Goal: Transaction & Acquisition: Purchase product/service

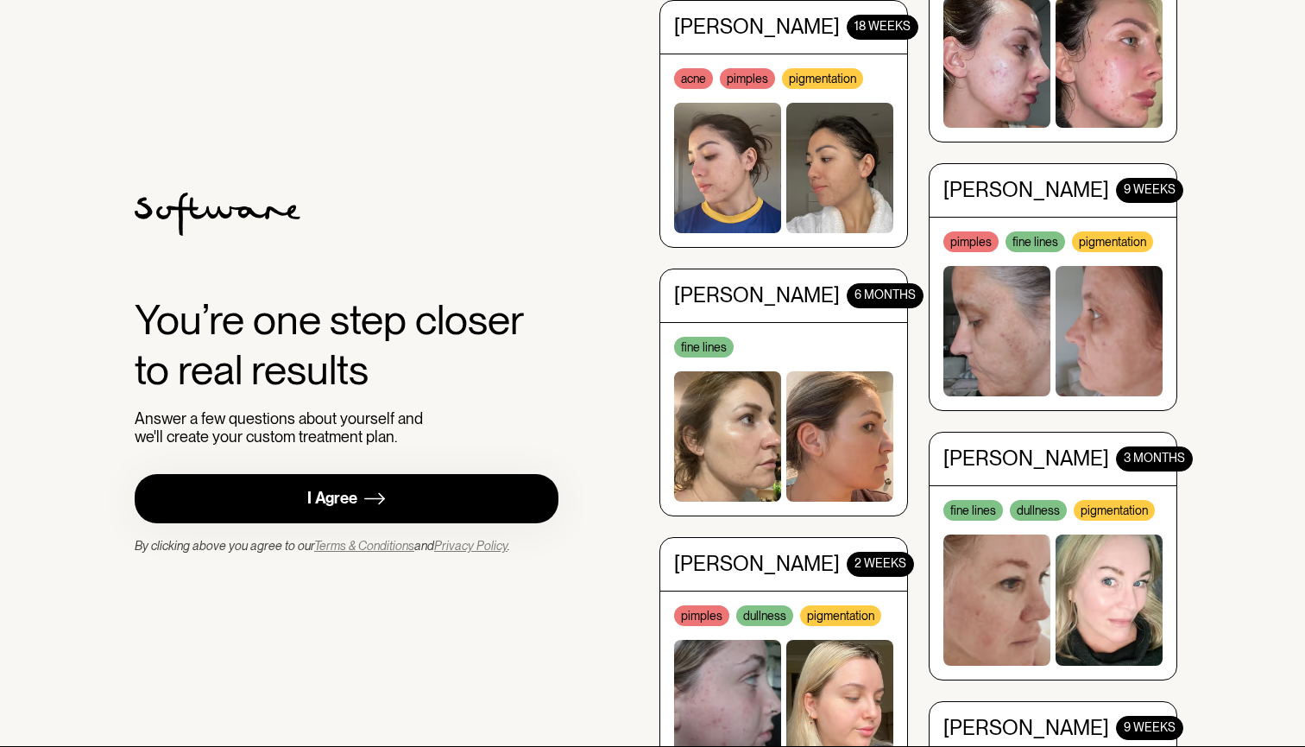
click at [354, 489] on div "I Agree" at bounding box center [332, 498] width 50 height 20
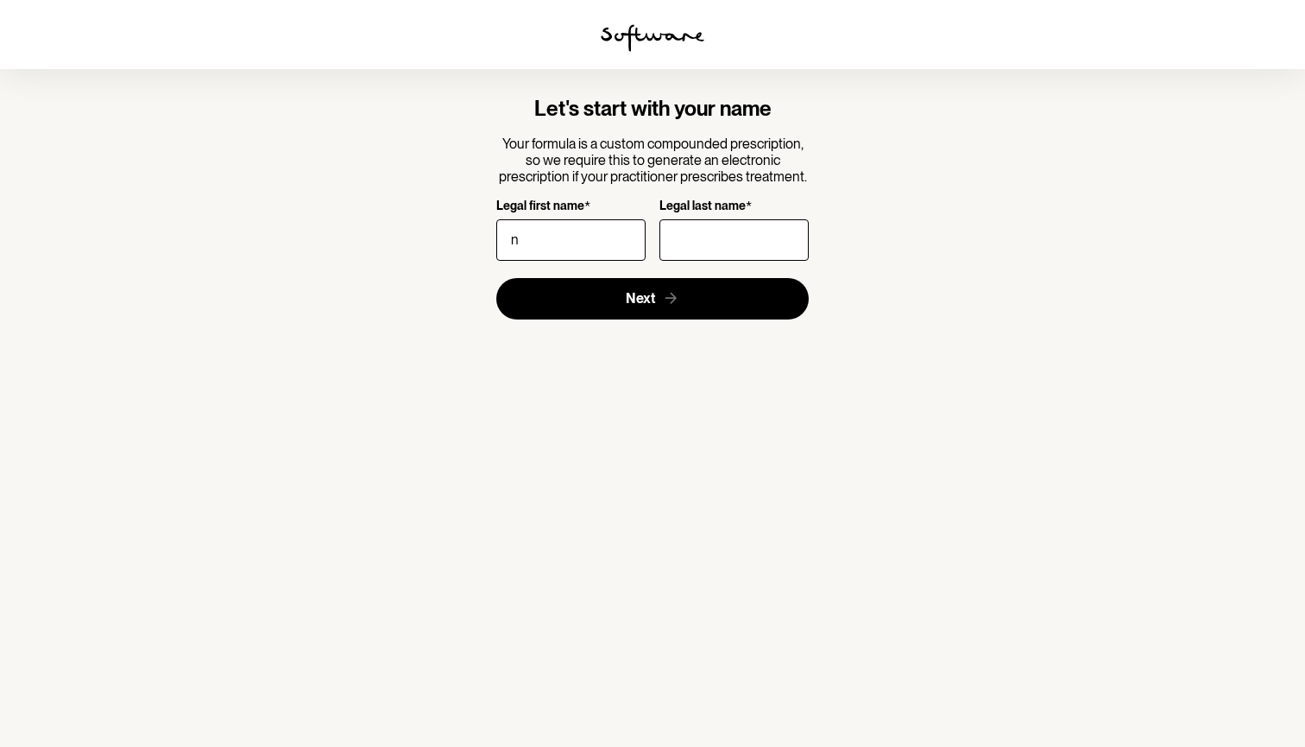
type input "n"
click at [753, 204] on label "Legal last name *" at bounding box center [728, 207] width 139 height 16
click at [753, 219] on input "Legal last name *" at bounding box center [733, 239] width 149 height 41
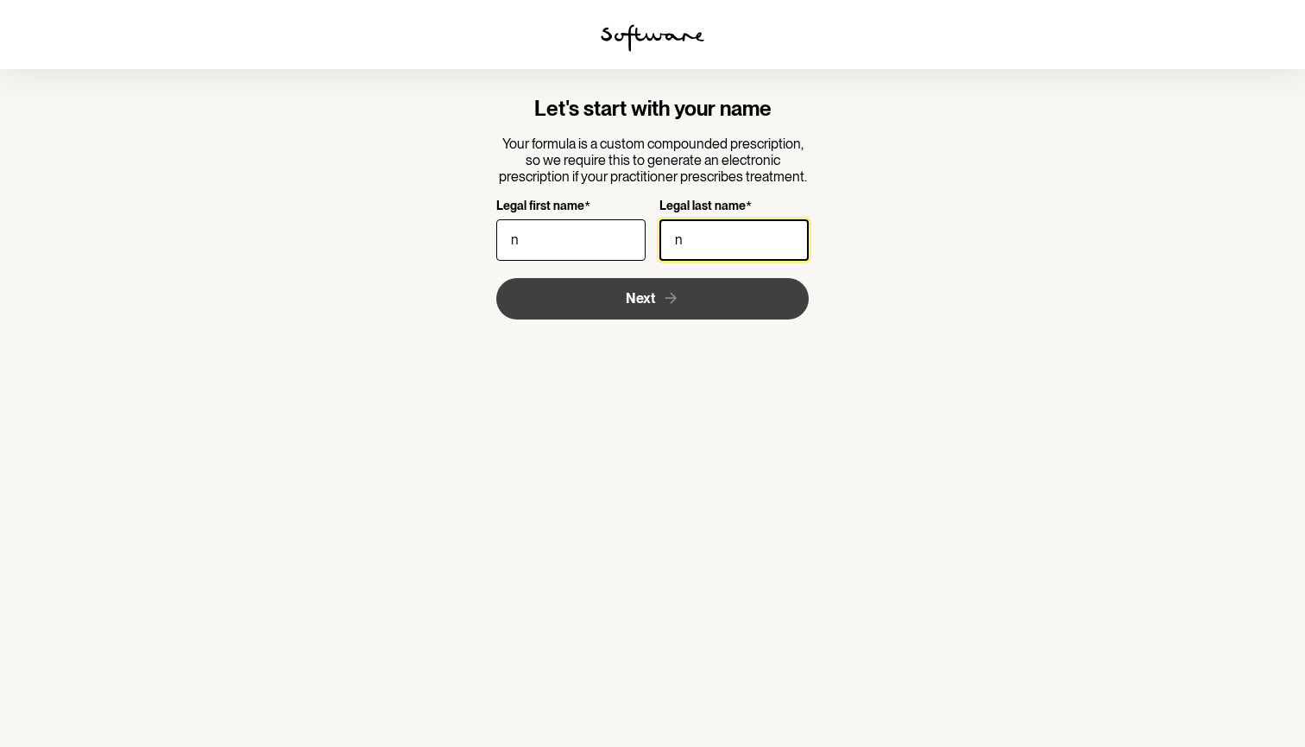
type input "n"
click at [659, 293] on button "Next" at bounding box center [652, 298] width 313 height 41
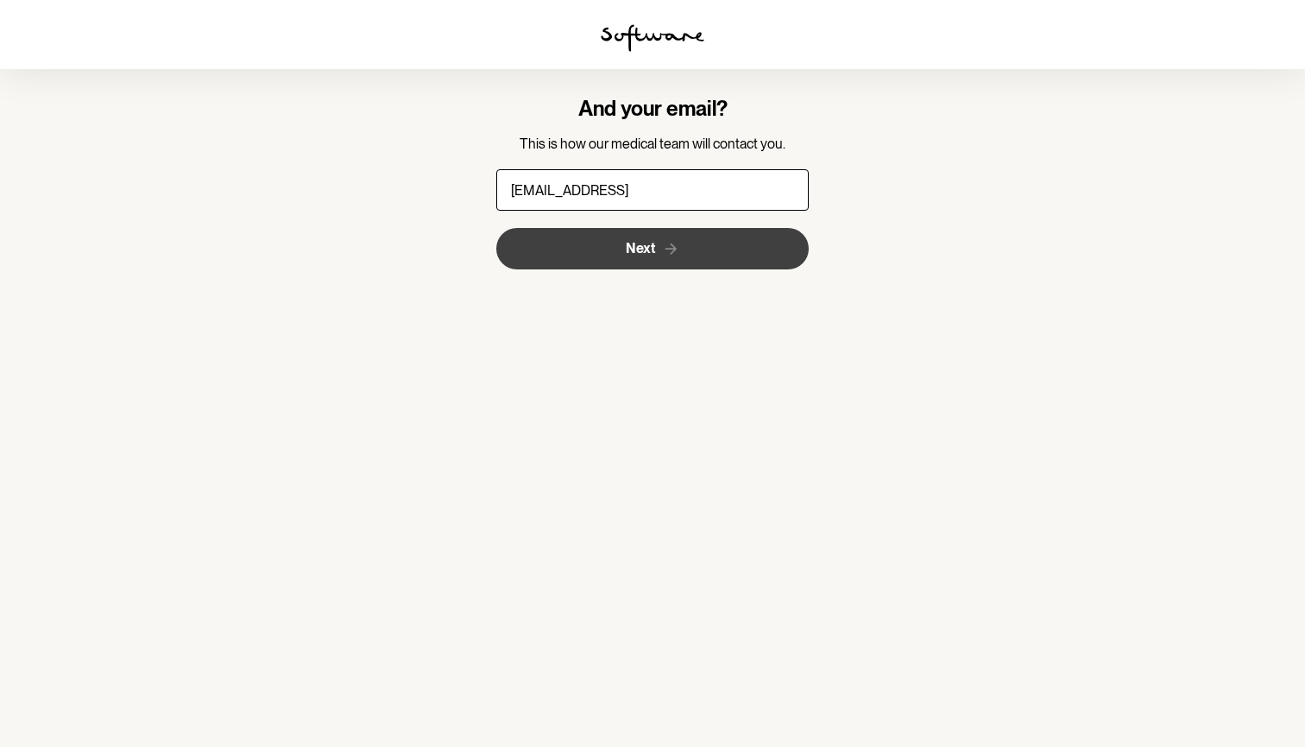
click at [652, 248] on button "Next" at bounding box center [652, 248] width 313 height 41
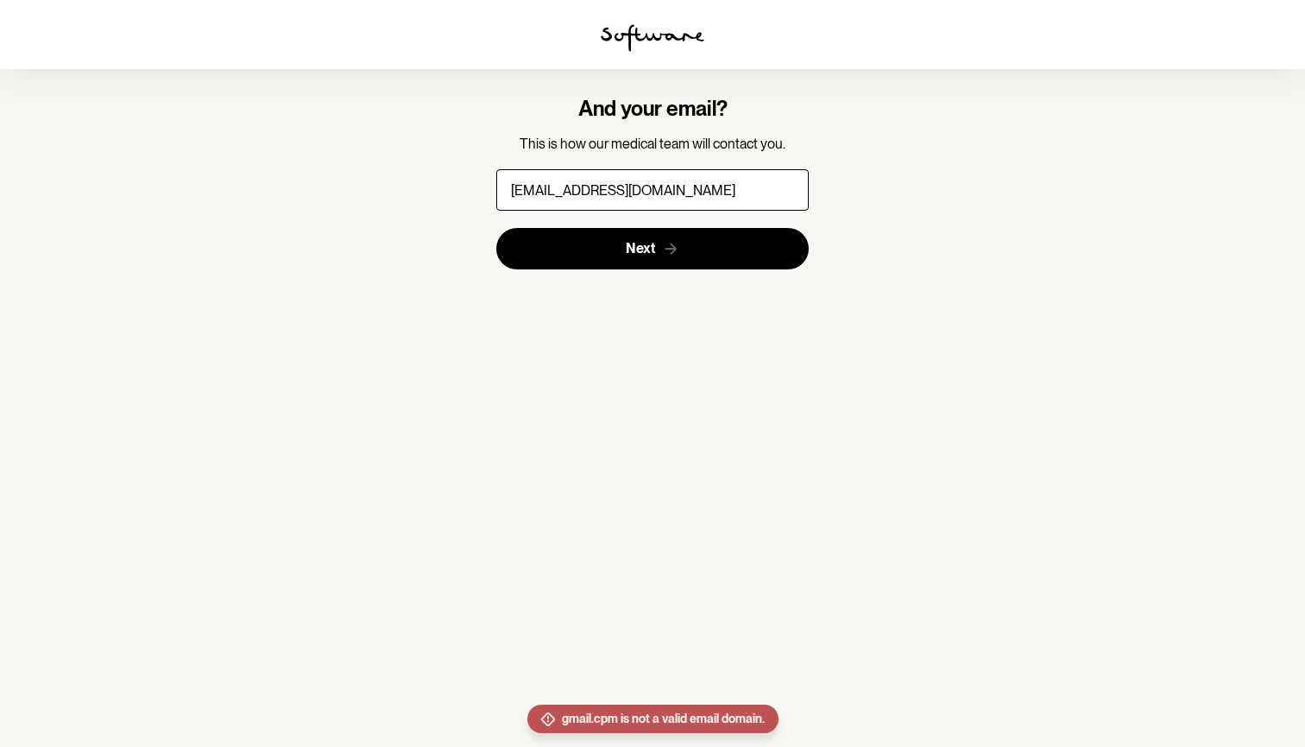
type input "[EMAIL_ADDRESS][DOMAIN_NAME]"
click at [652, 248] on button "Next" at bounding box center [652, 248] width 313 height 41
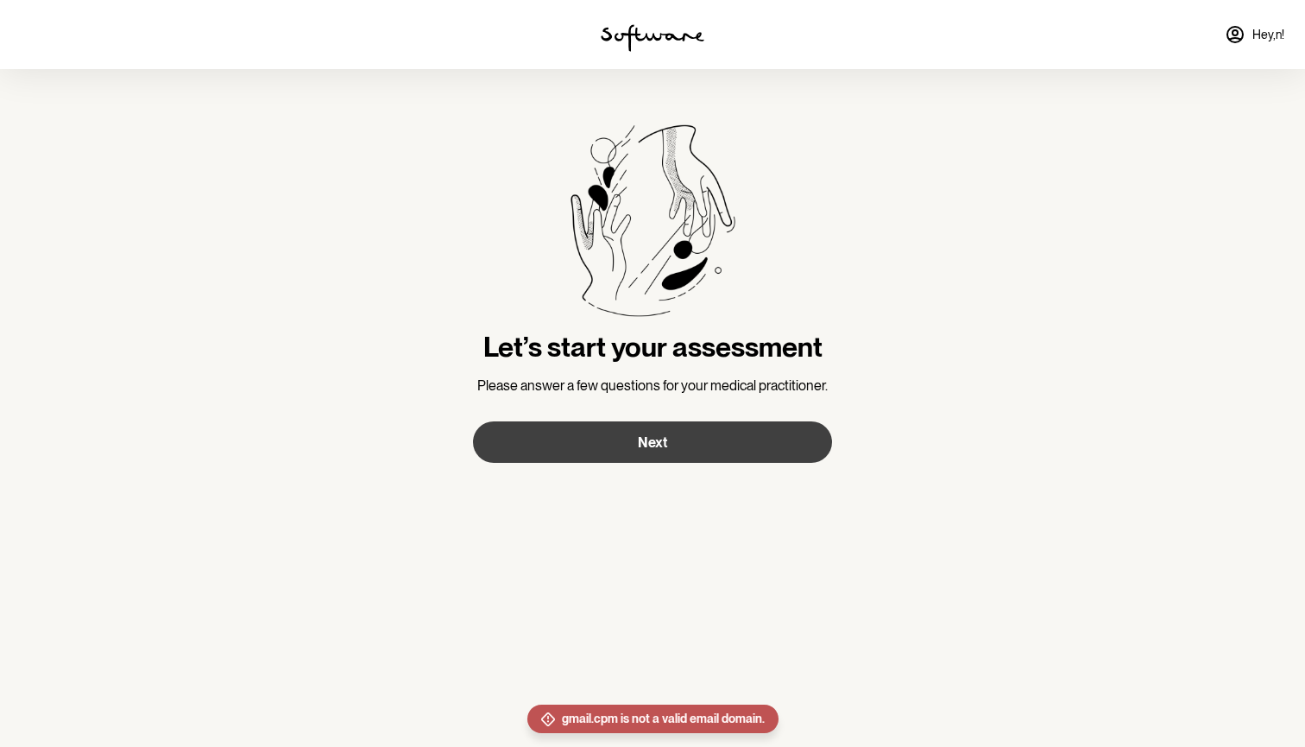
click at [652, 442] on span "Next" at bounding box center [652, 442] width 29 height 16
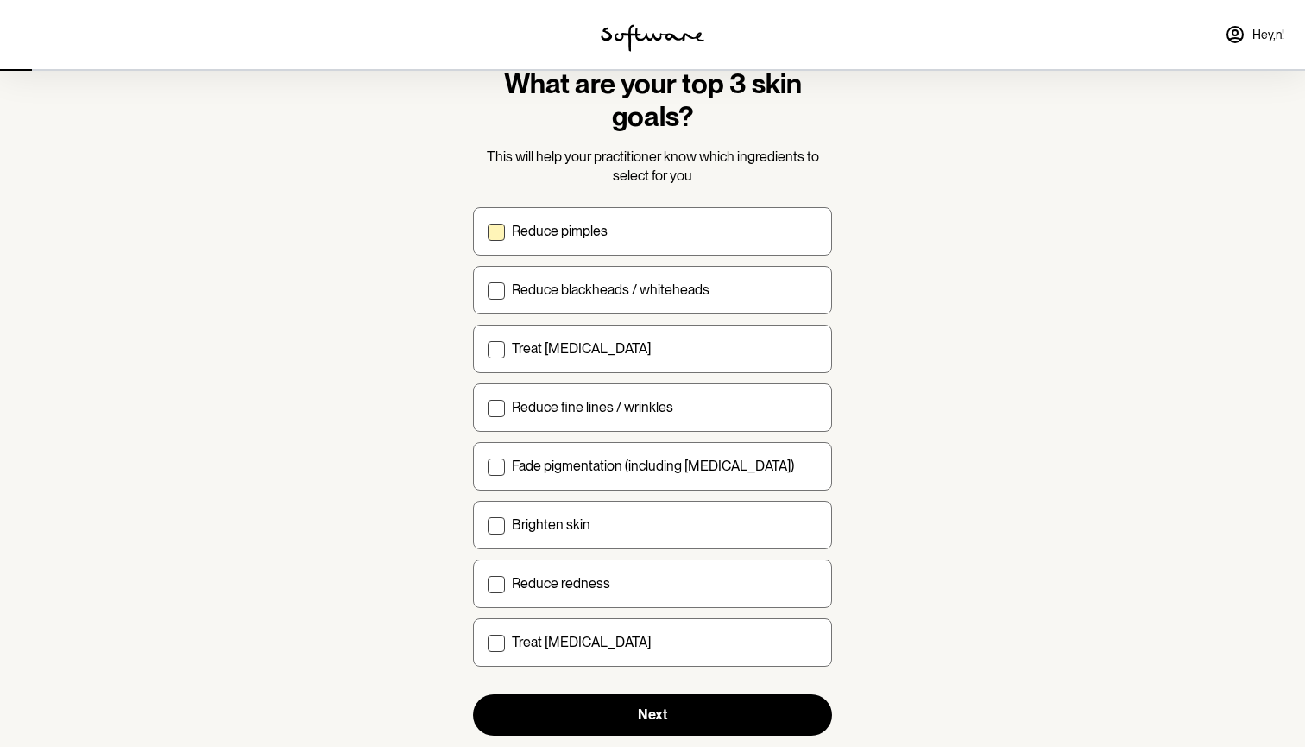
scroll to position [85, 0]
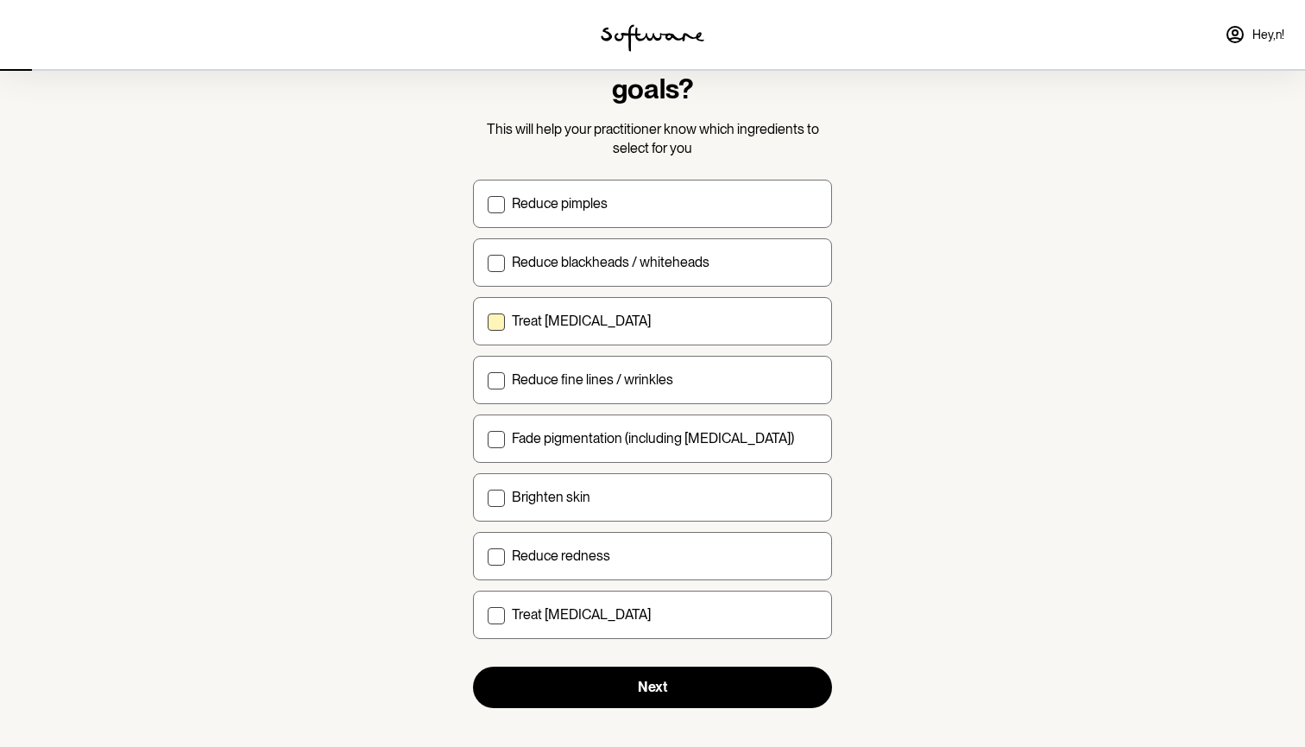
click at [612, 319] on p "Treat [MEDICAL_DATA]" at bounding box center [581, 320] width 139 height 16
click at [488, 320] on input "Treat [MEDICAL_DATA]" at bounding box center [487, 320] width 1 height 1
checkbox input "true"
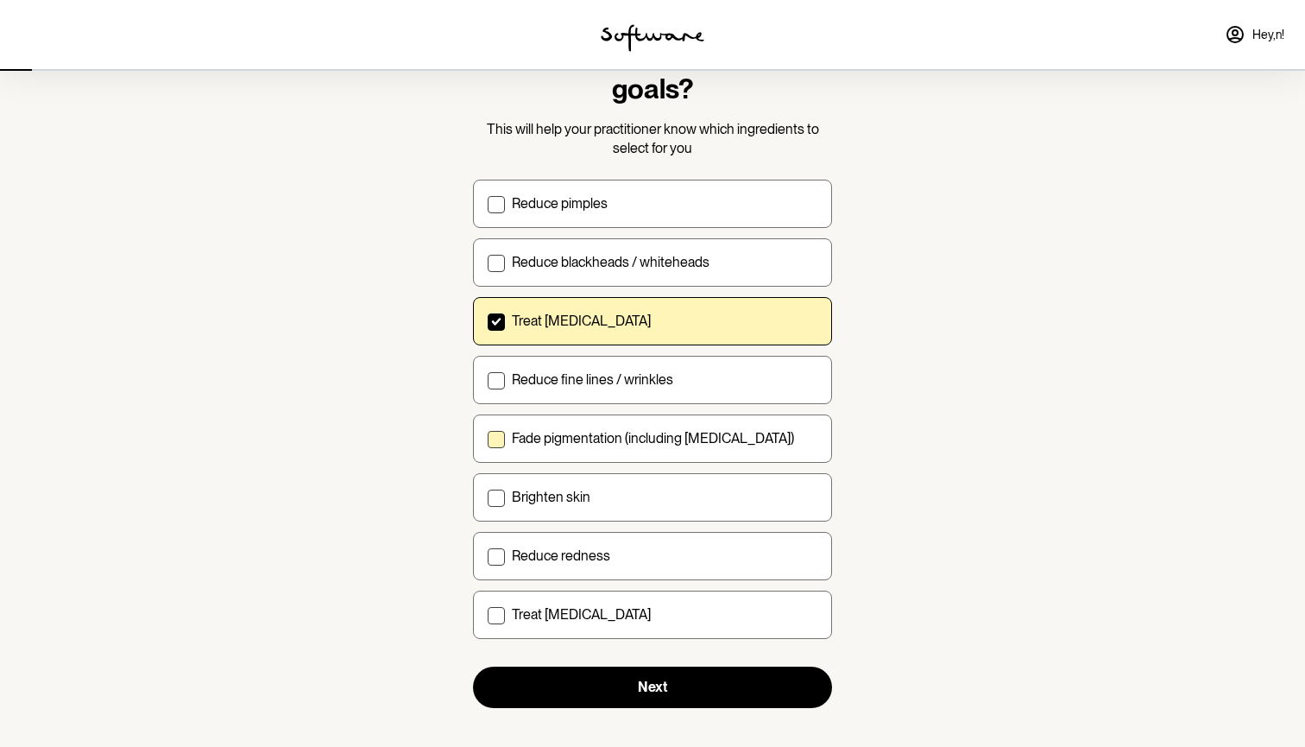
click at [621, 436] on p "Fade pigmentation (including [MEDICAL_DATA])" at bounding box center [653, 438] width 282 height 16
click at [488, 438] on input "Fade pigmentation (including [MEDICAL_DATA])" at bounding box center [487, 438] width 1 height 1
checkbox input "true"
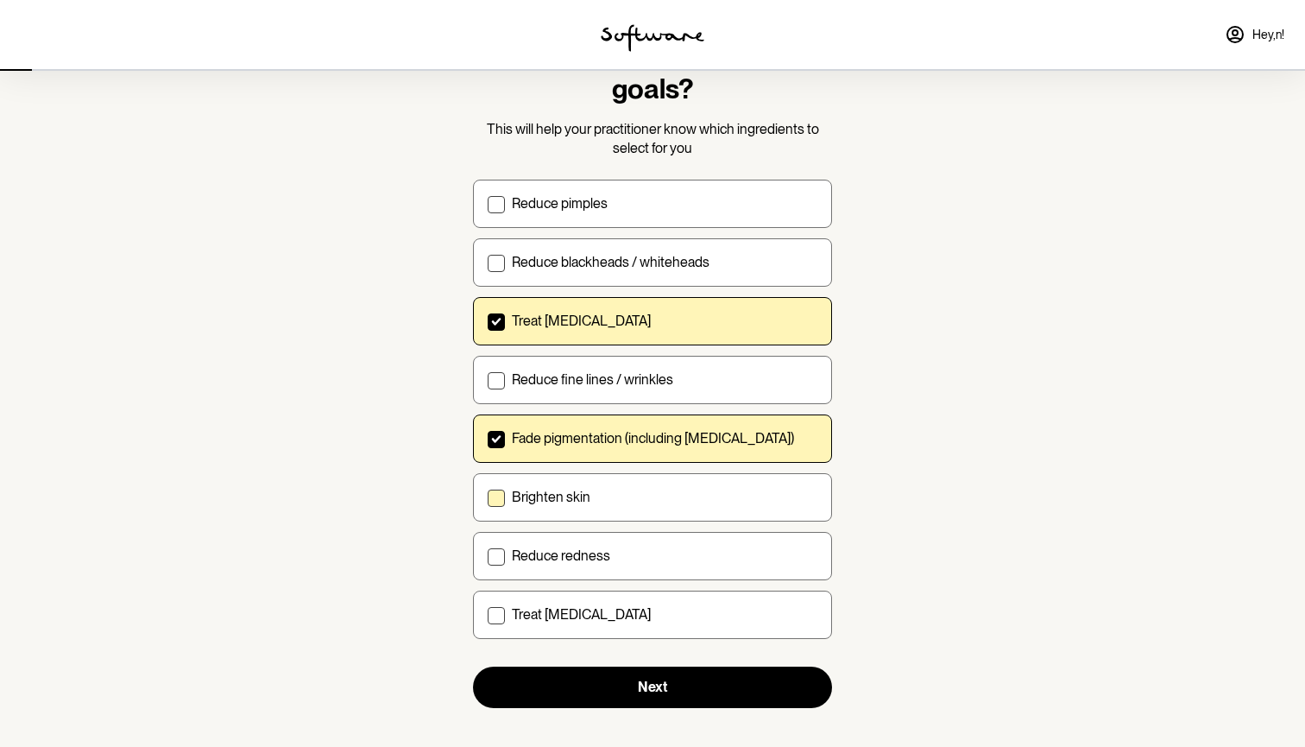
click at [632, 507] on label "Brighten skin" at bounding box center [652, 497] width 359 height 48
click at [488, 497] on input "Brighten skin" at bounding box center [487, 496] width 1 height 1
checkbox input "true"
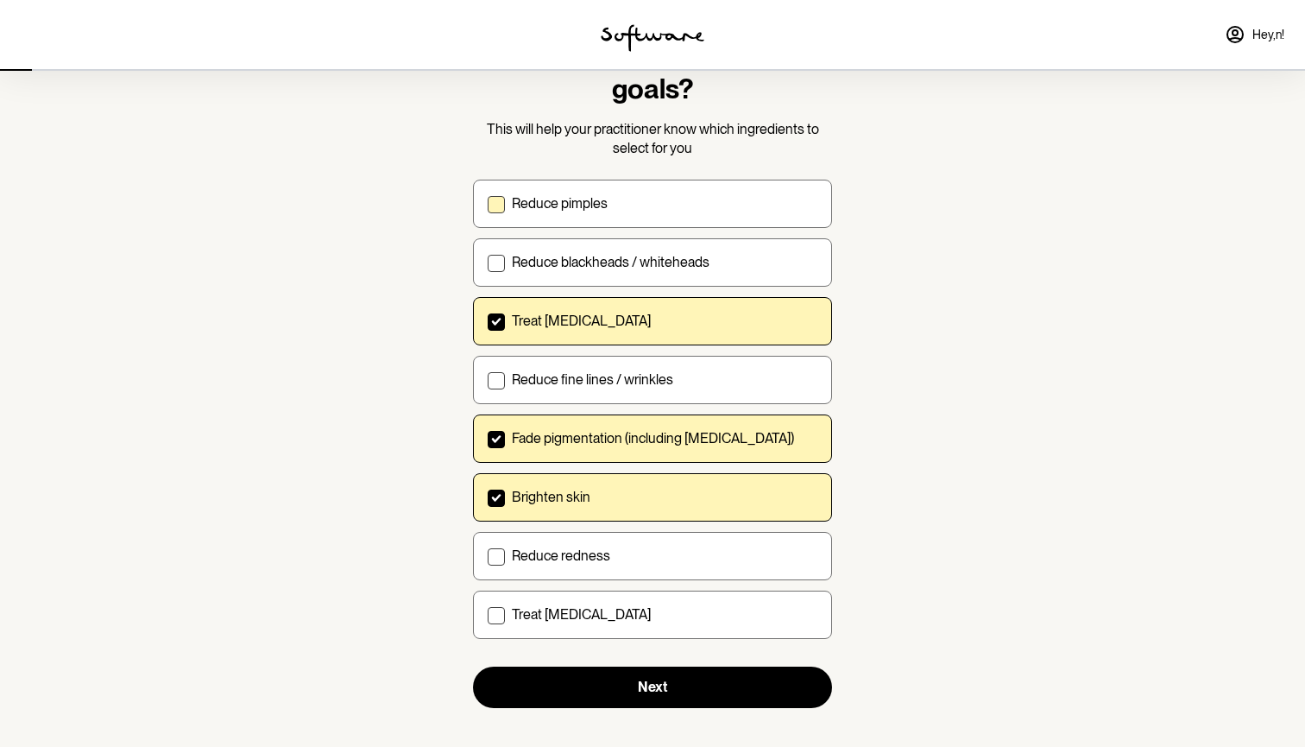
click at [598, 205] on p "Reduce pimples" at bounding box center [560, 203] width 96 height 16
click at [488, 204] on input "Reduce pimples" at bounding box center [487, 203] width 1 height 1
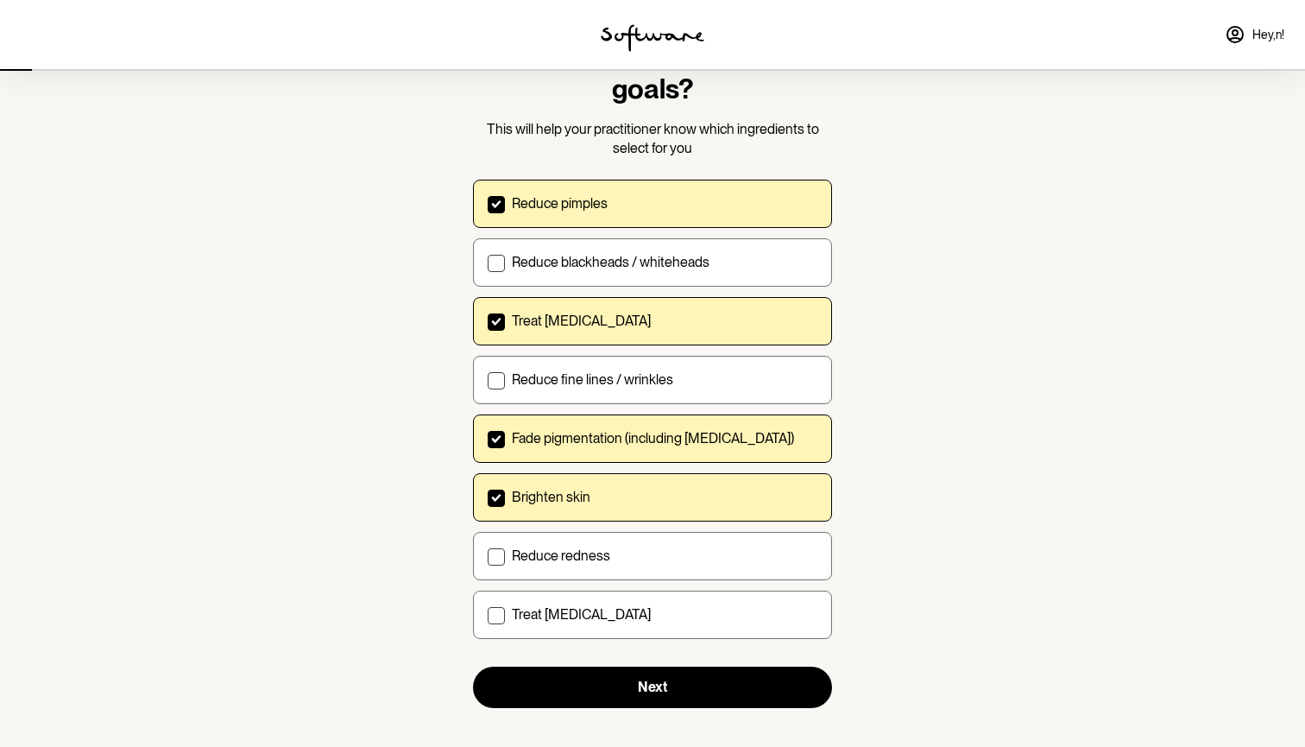
click at [653, 207] on div "Reduce pimples" at bounding box center [665, 203] width 306 height 16
click at [488, 204] on input "Reduce pimples" at bounding box center [487, 203] width 1 height 1
checkbox input "false"
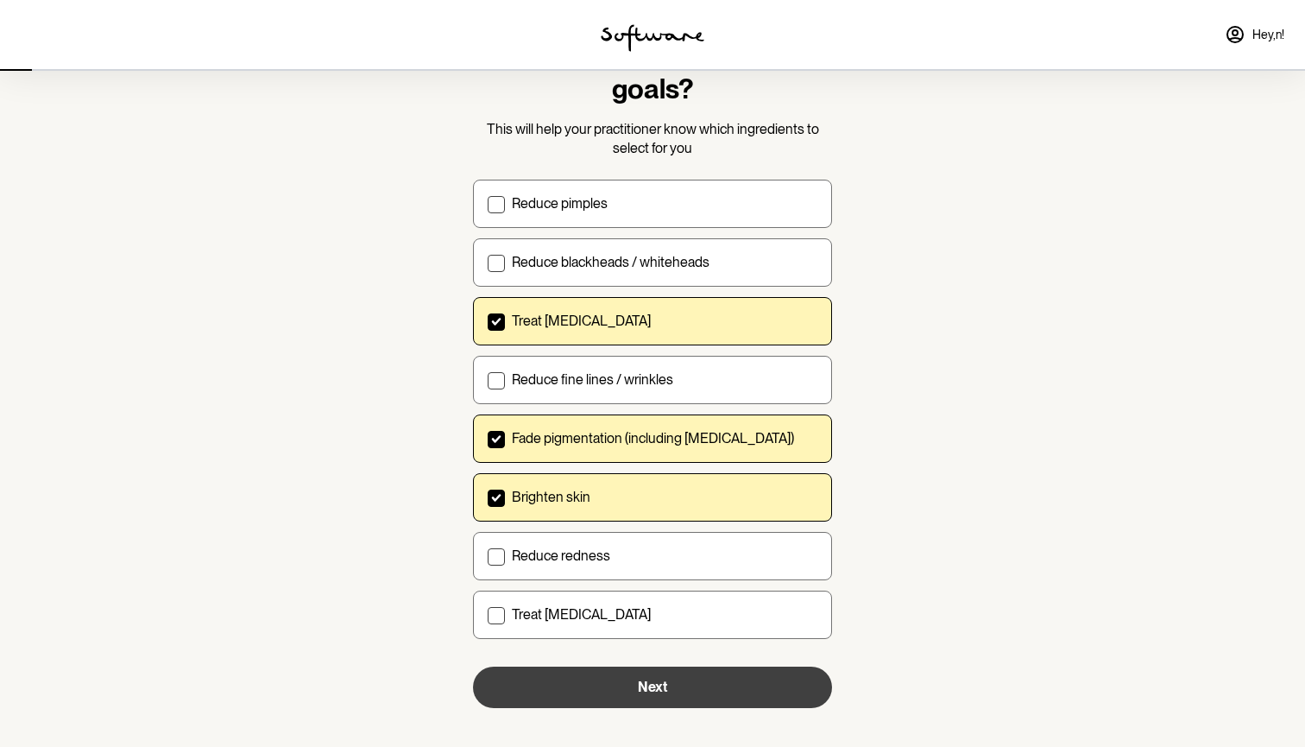
click at [643, 702] on button "Next" at bounding box center [652, 686] width 359 height 41
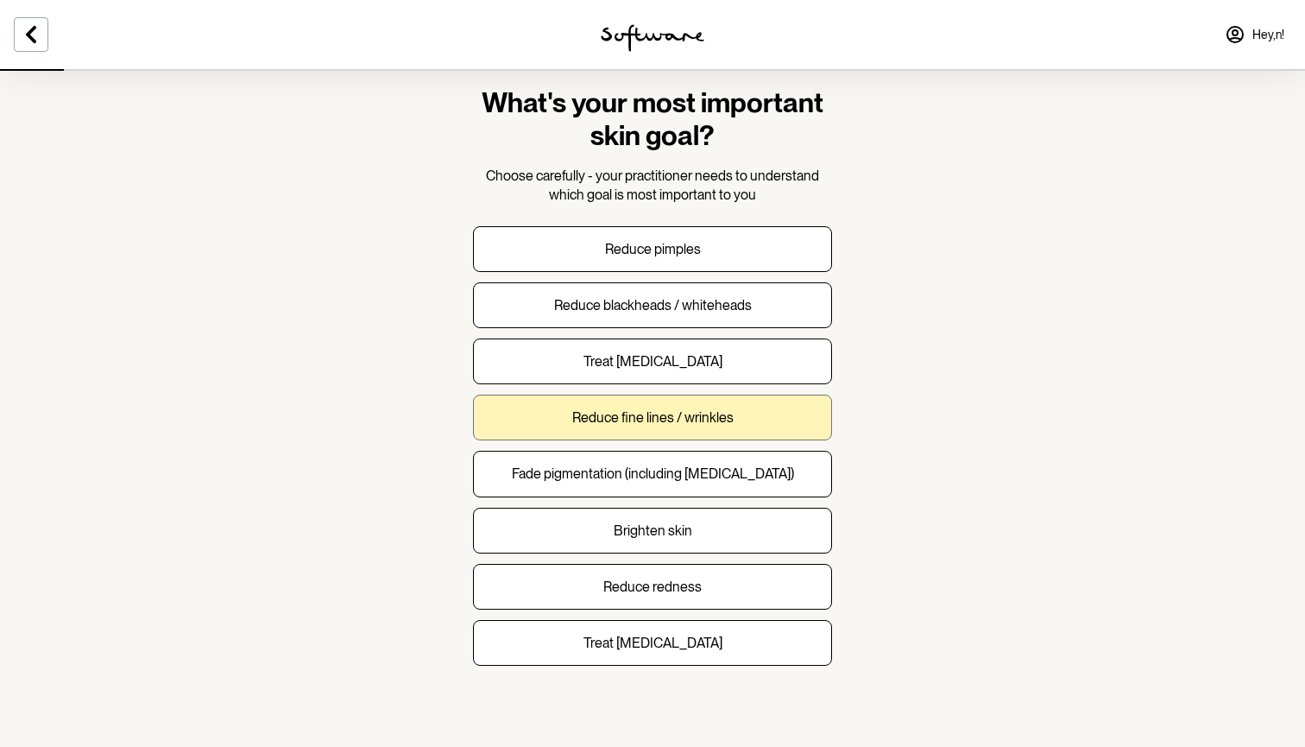
scroll to position [37, 0]
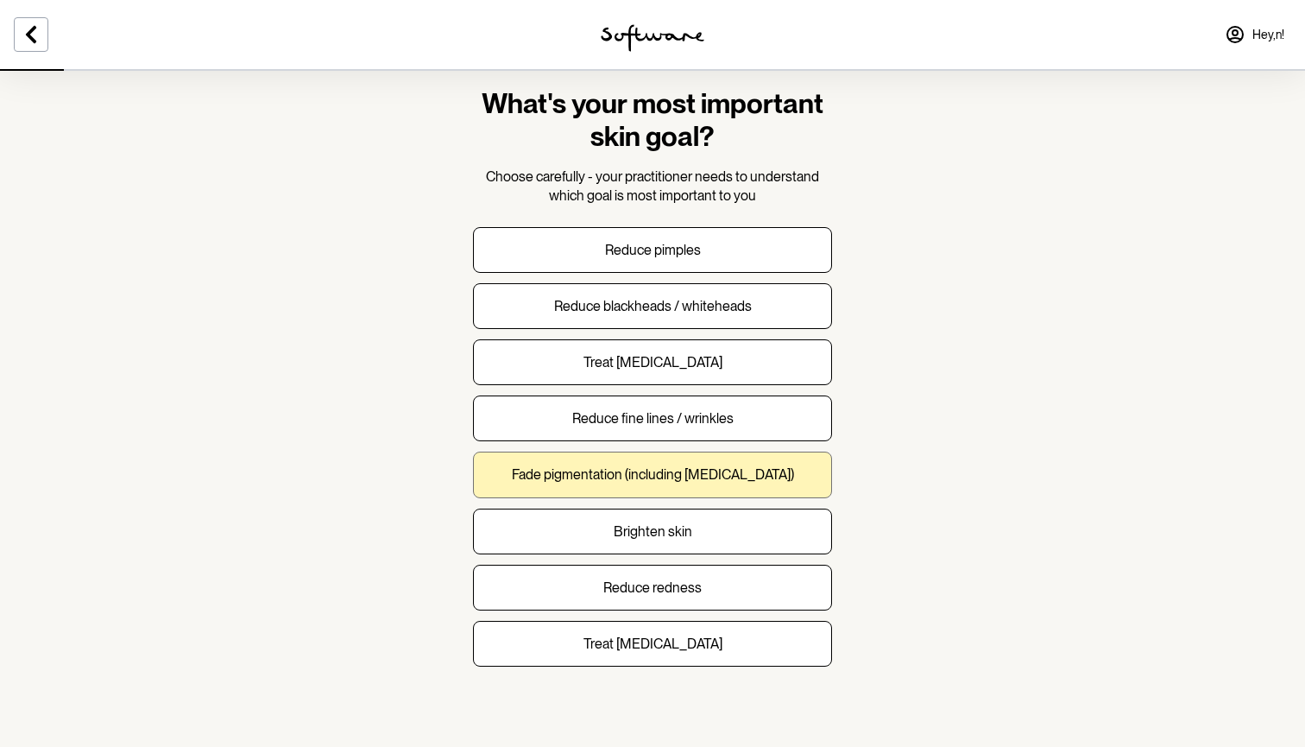
click at [761, 451] on button "Fade pigmentation (including [MEDICAL_DATA])" at bounding box center [652, 474] width 359 height 46
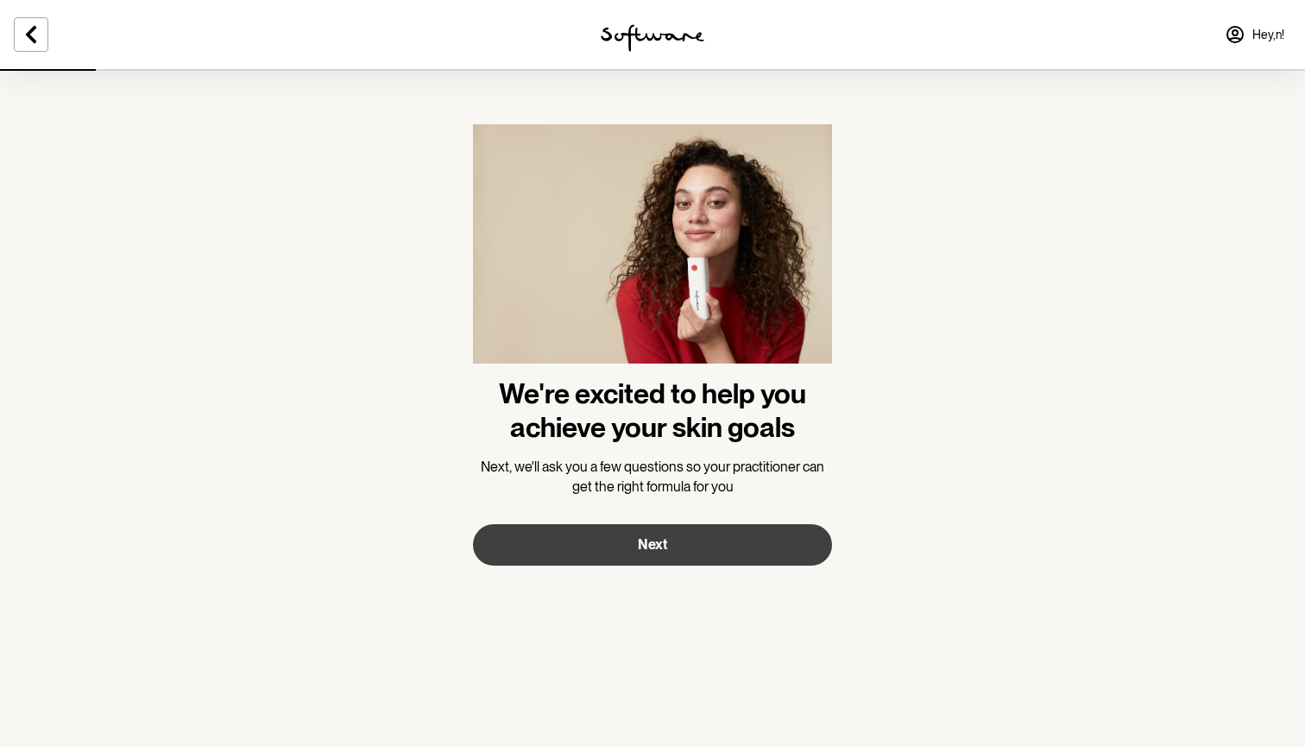
click at [772, 531] on button "Next" at bounding box center [652, 544] width 359 height 41
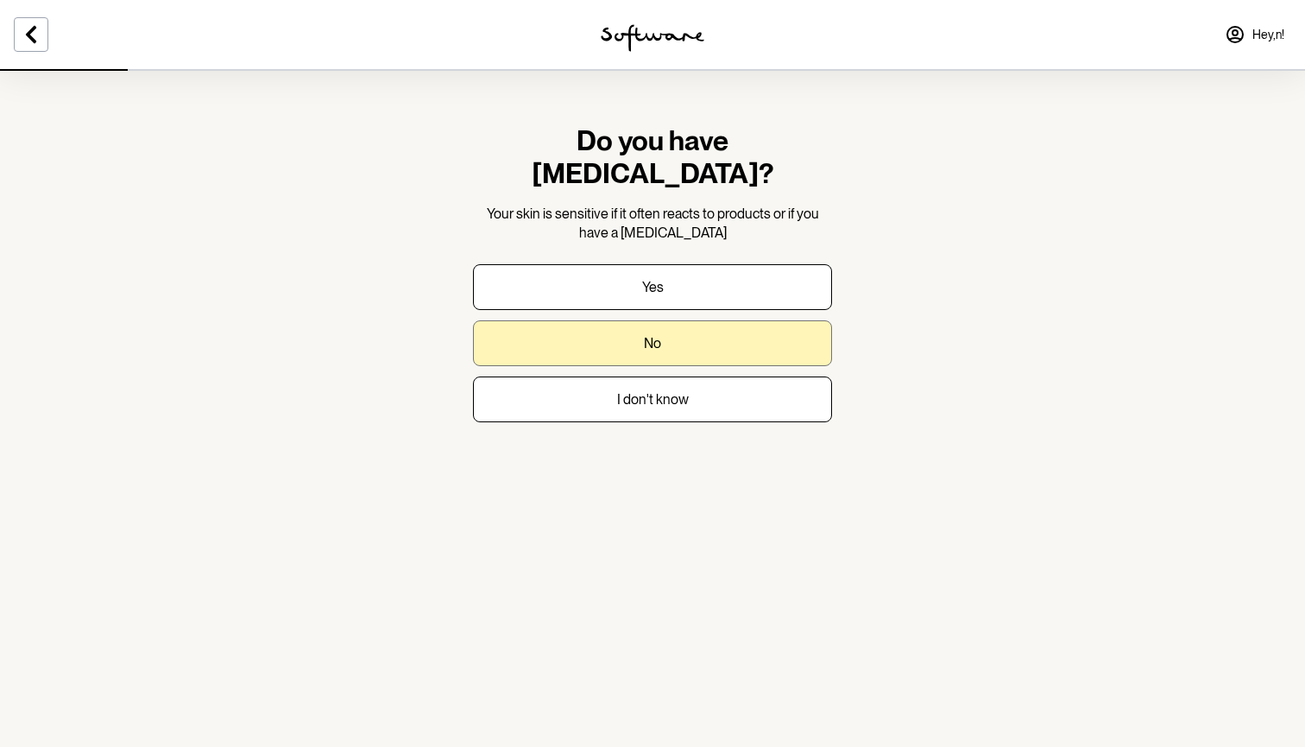
click at [684, 320] on button "No" at bounding box center [652, 343] width 359 height 46
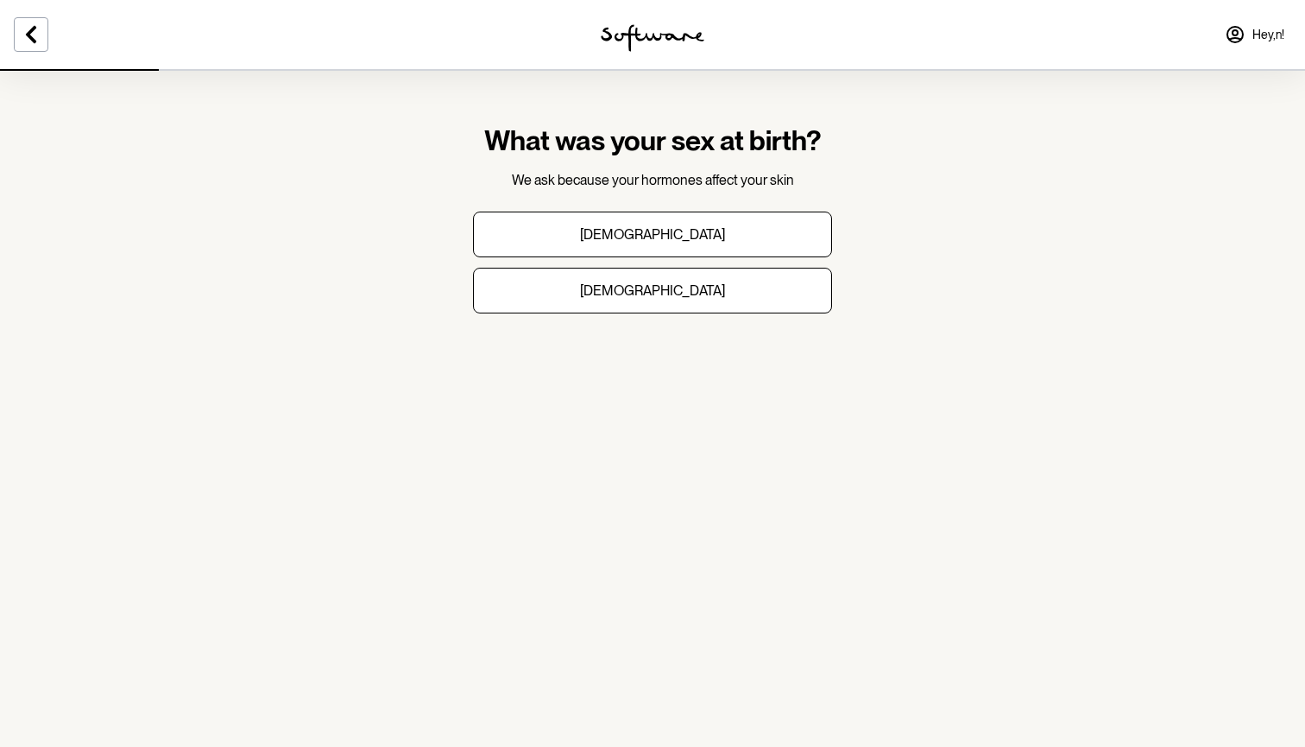
click at [671, 324] on section "What was your sex at birth? We ask because your hormones affect your skin [DEMO…" at bounding box center [652, 232] width 387 height 327
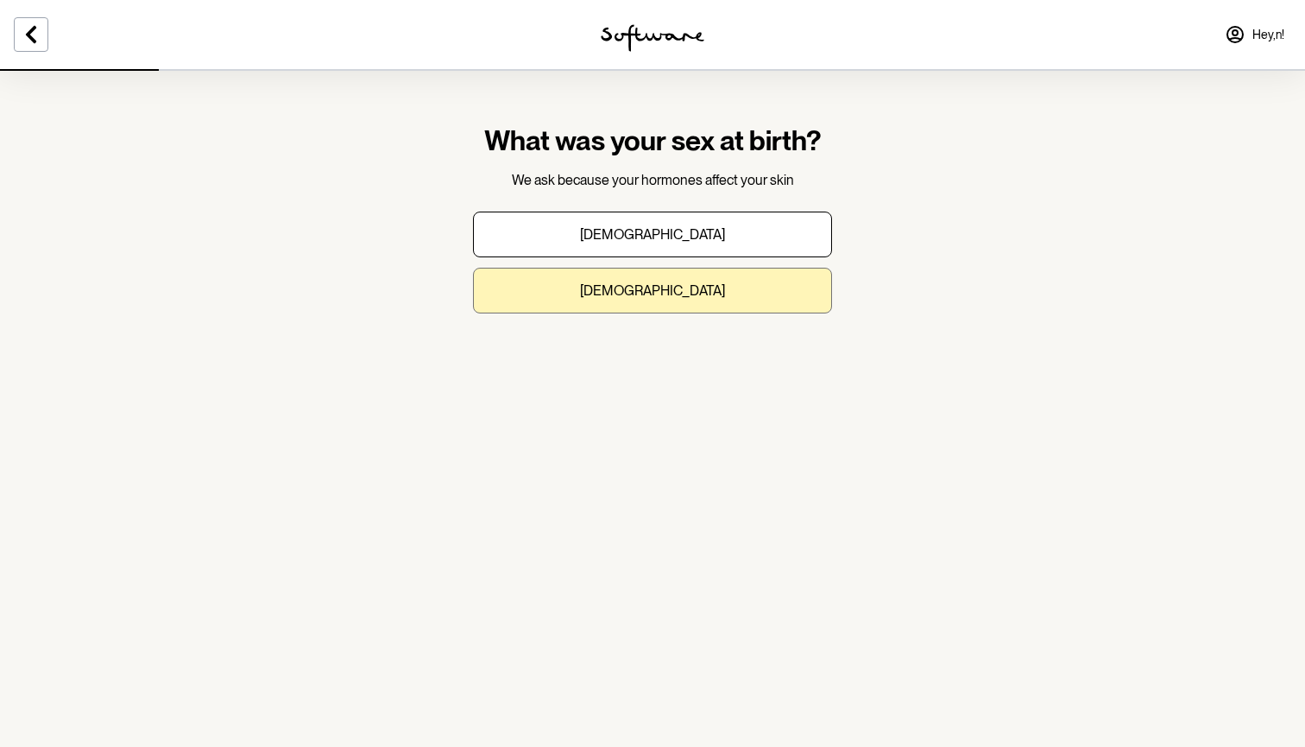
click at [671, 311] on button "[DEMOGRAPHIC_DATA]" at bounding box center [652, 291] width 359 height 46
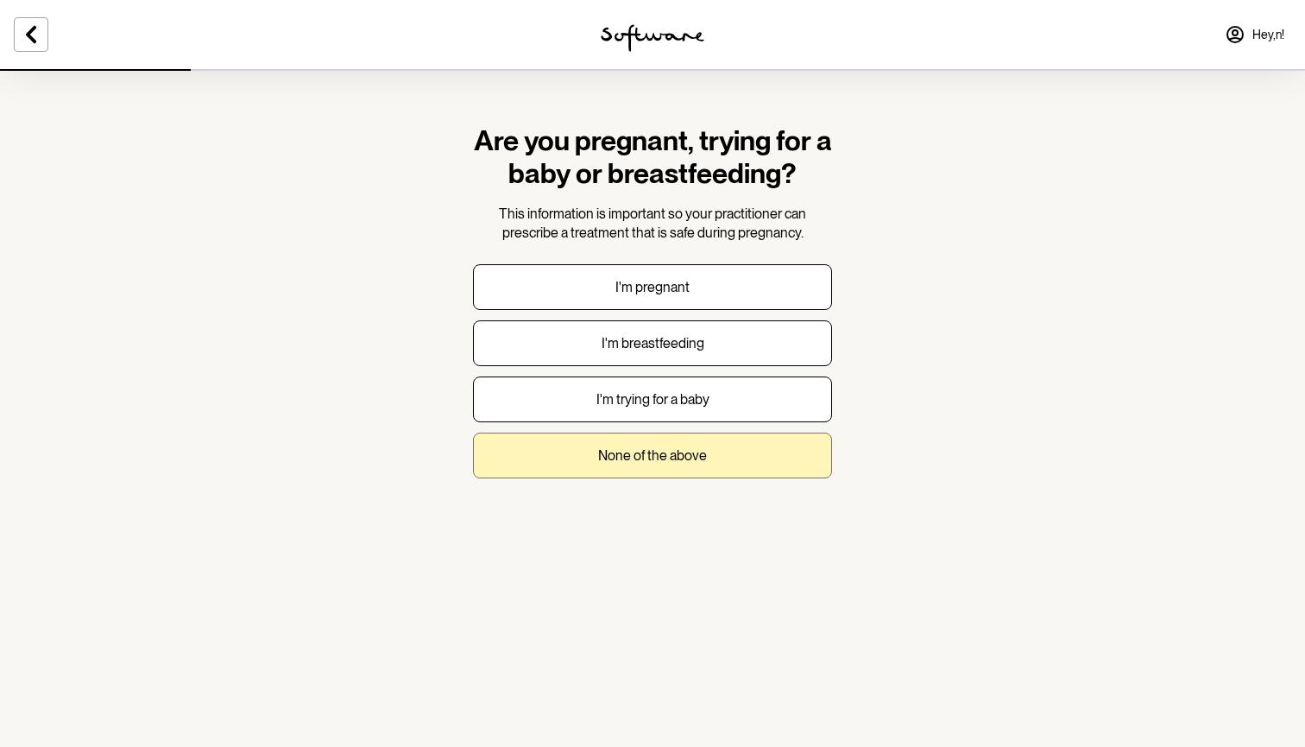
click at [716, 457] on button "None of the above" at bounding box center [652, 455] width 359 height 46
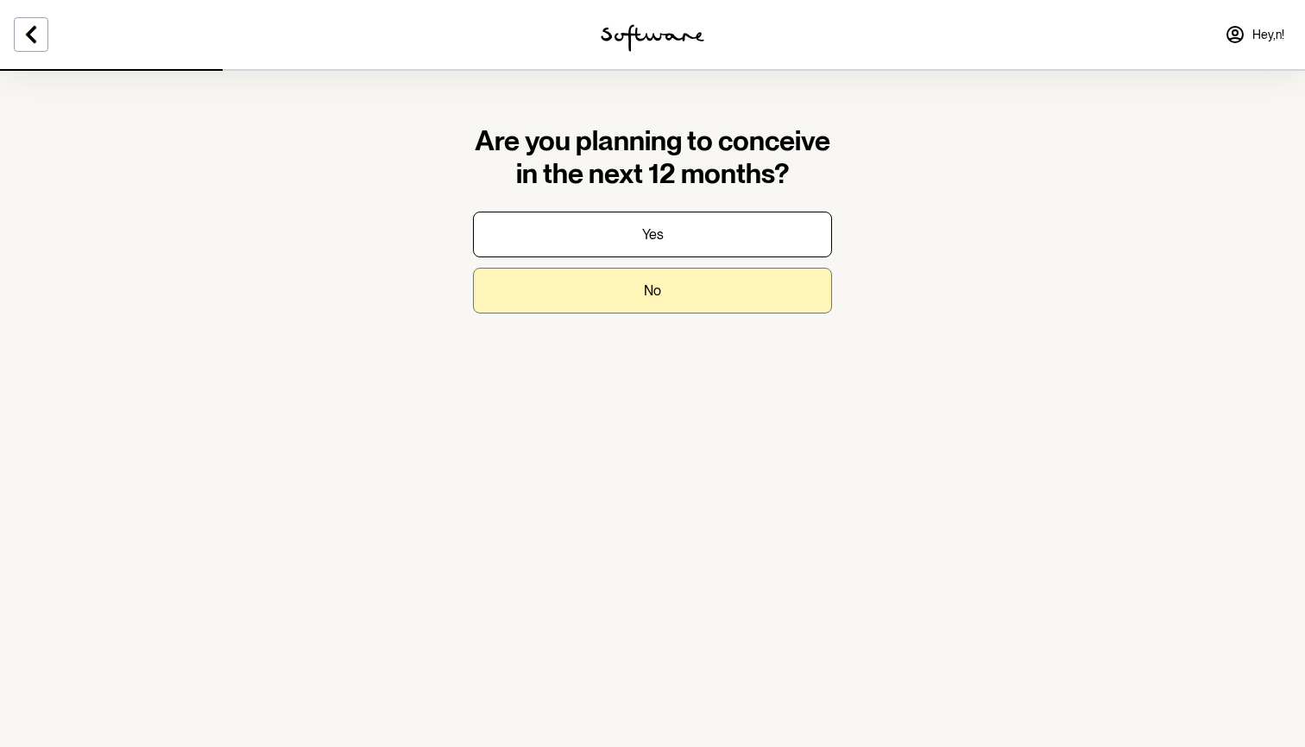
click at [675, 296] on button "No" at bounding box center [652, 291] width 359 height 46
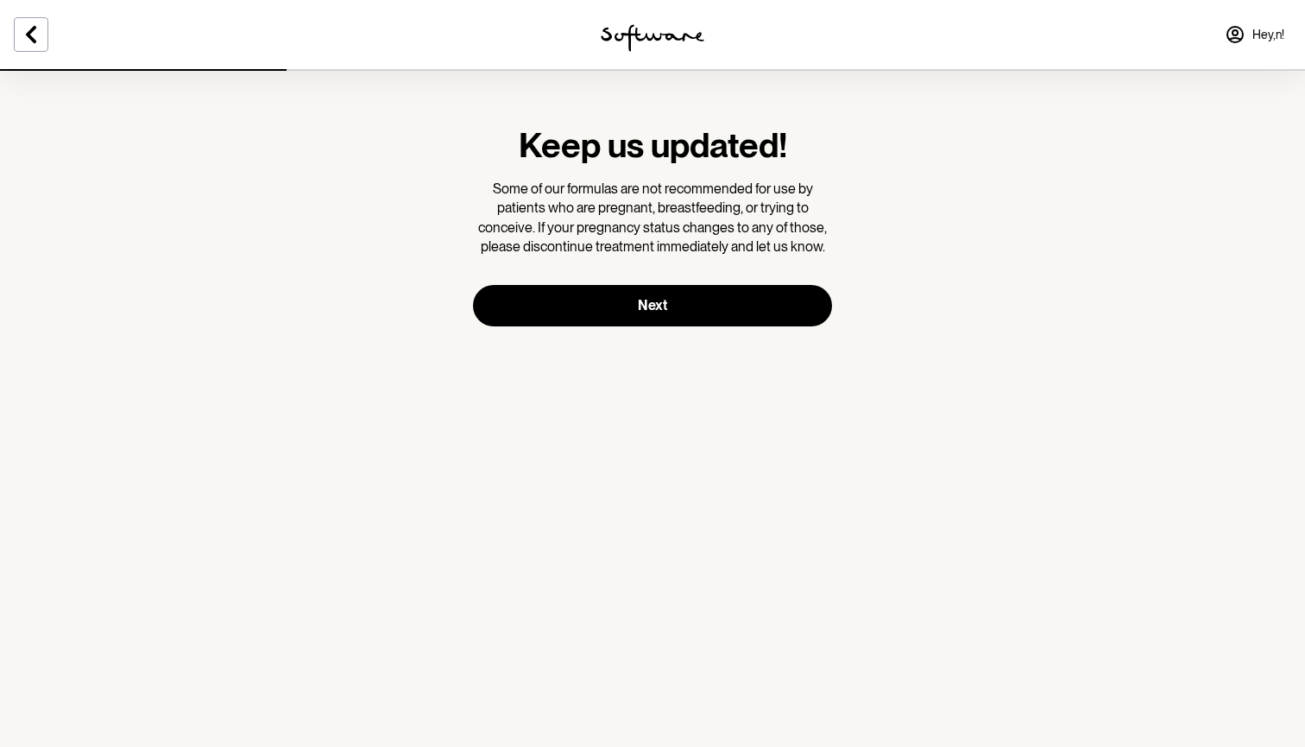
click at [674, 297] on button "Next" at bounding box center [652, 305] width 359 height 41
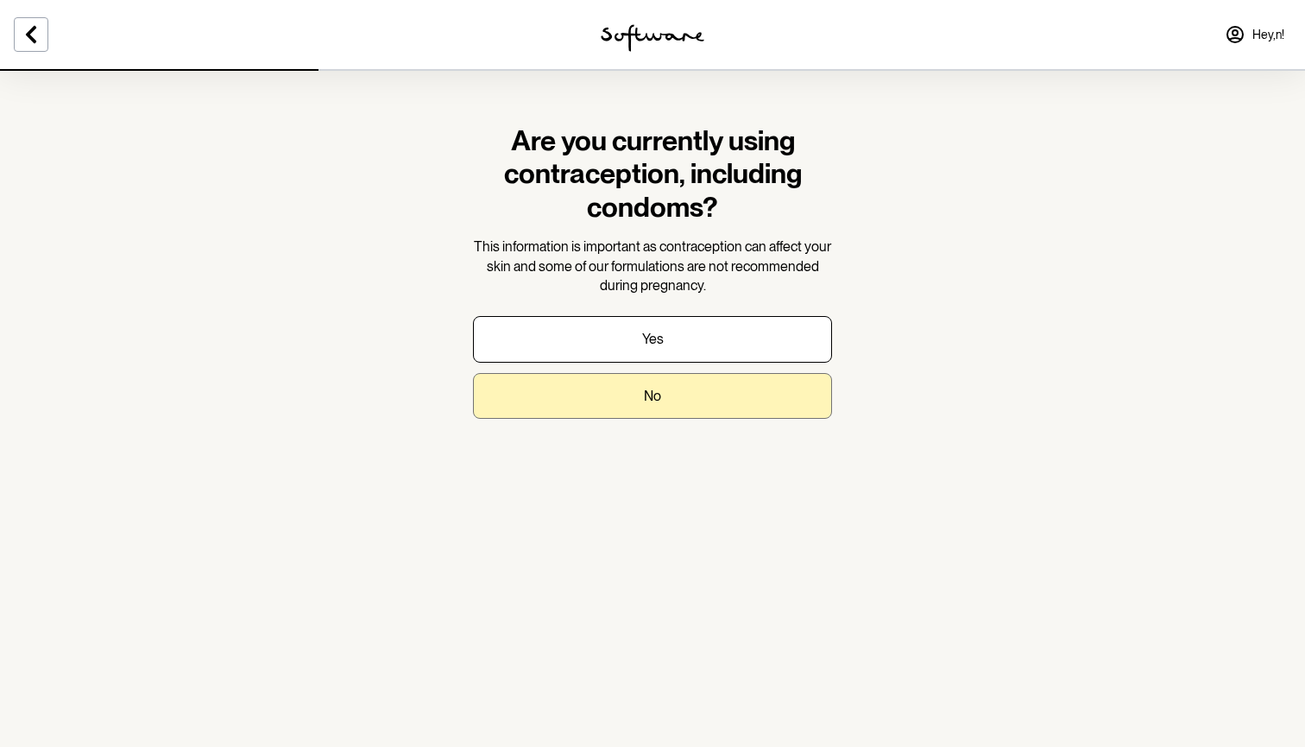
click at [688, 375] on button "No" at bounding box center [652, 396] width 359 height 46
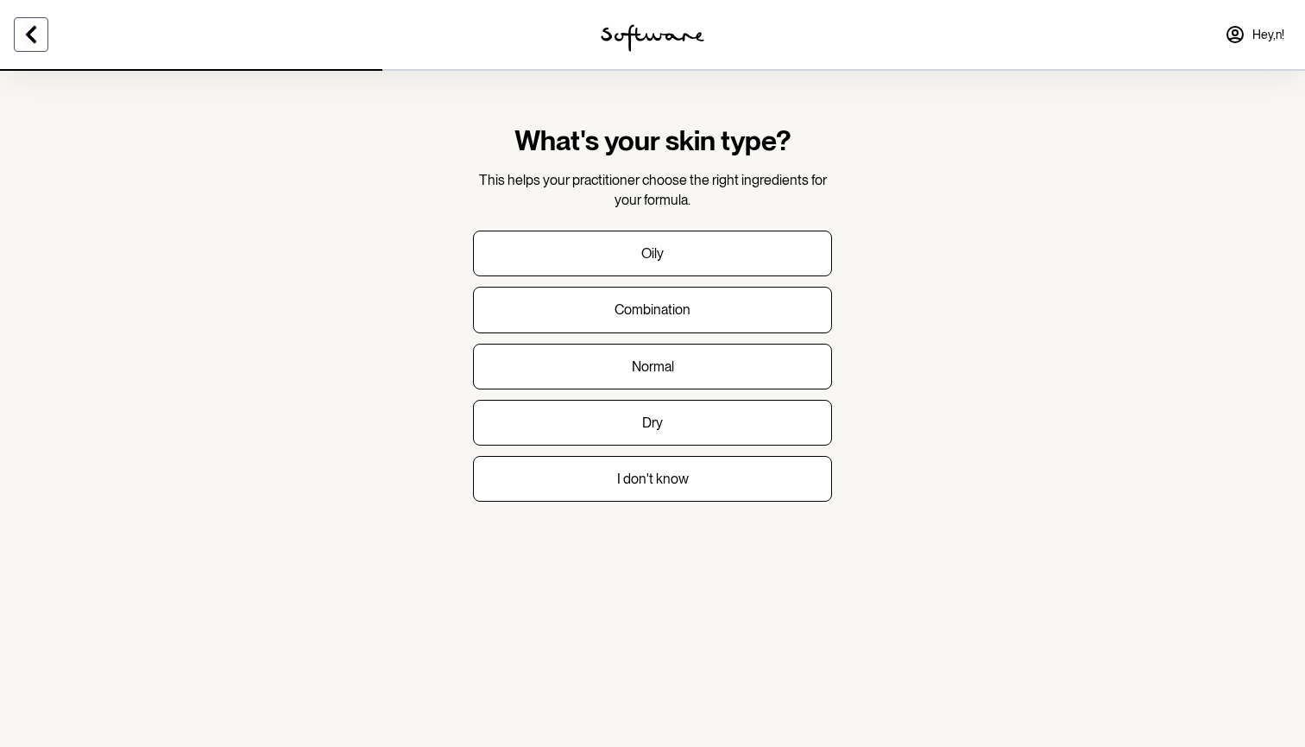
click at [28, 24] on icon at bounding box center [31, 34] width 21 height 21
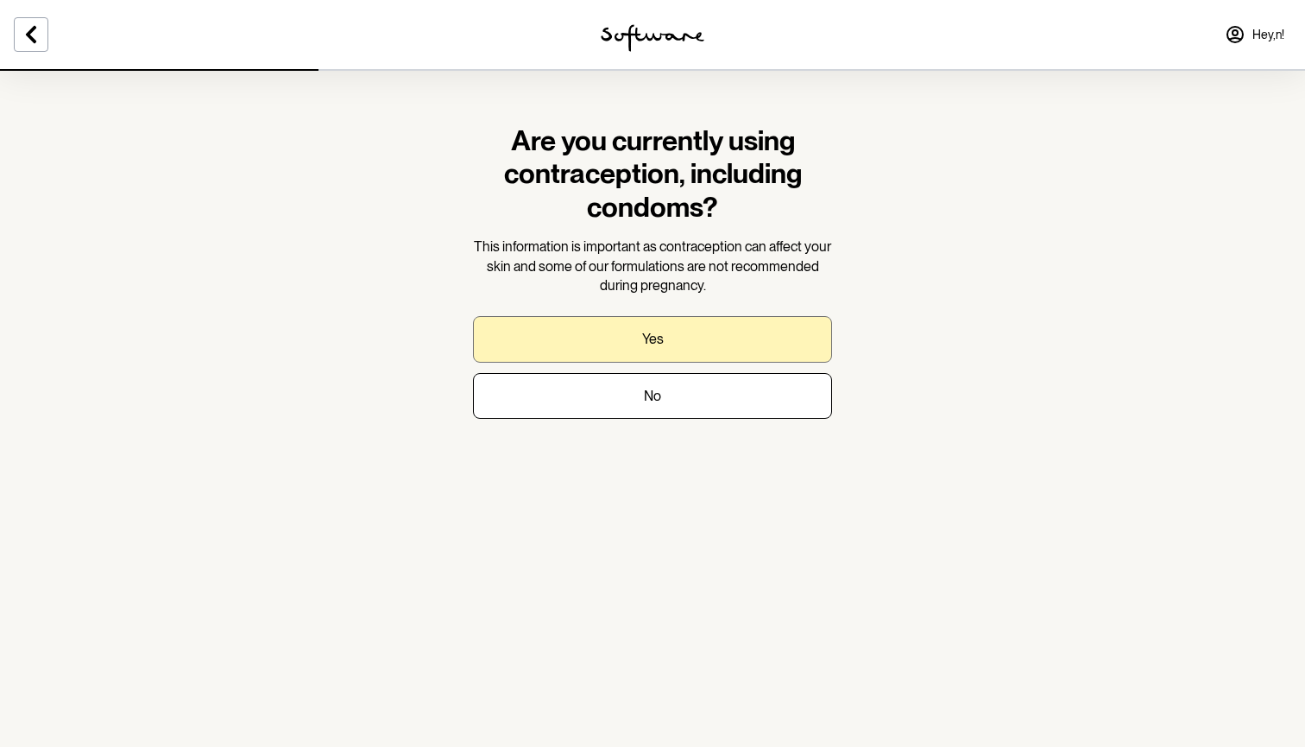
click at [593, 340] on button "Yes" at bounding box center [652, 339] width 359 height 46
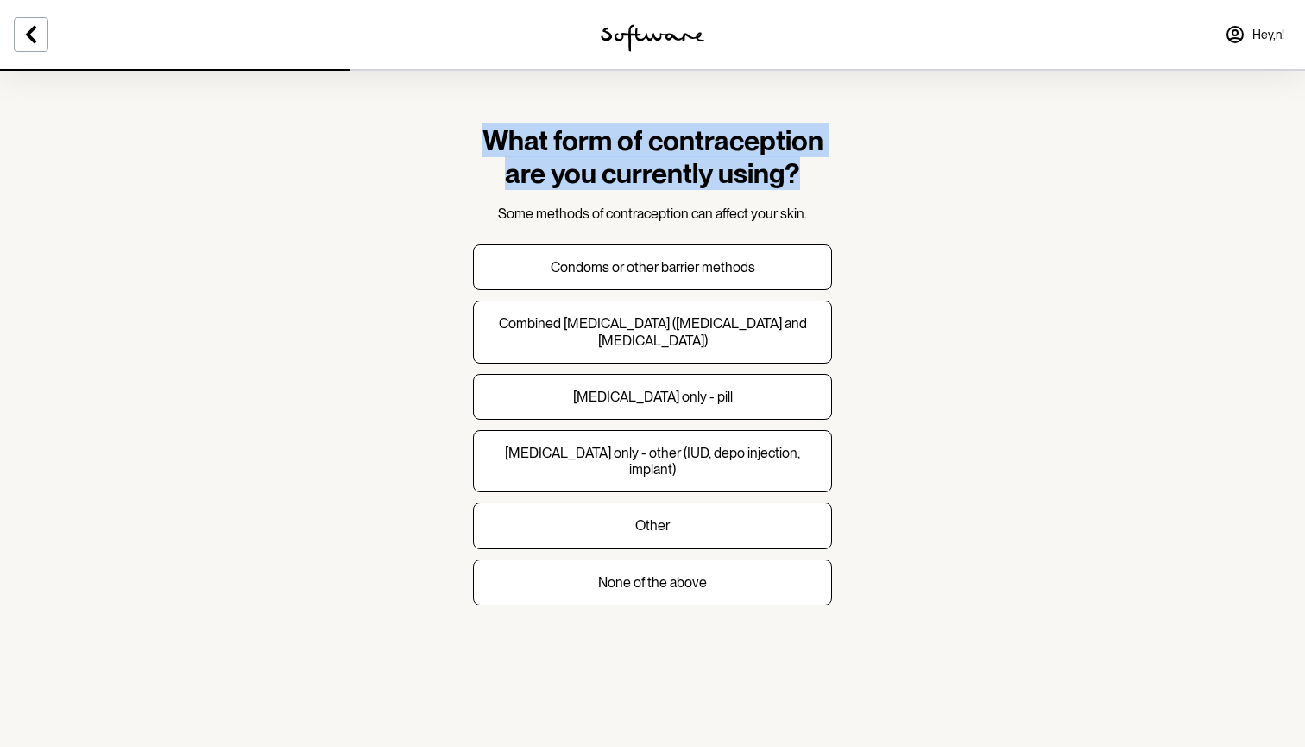
drag, startPoint x: 491, startPoint y: 142, endPoint x: 839, endPoint y: 184, distance: 350.3
click at [839, 184] on section "What form of contraception are you currently using? Some methods of contracepti…" at bounding box center [652, 378] width 387 height 619
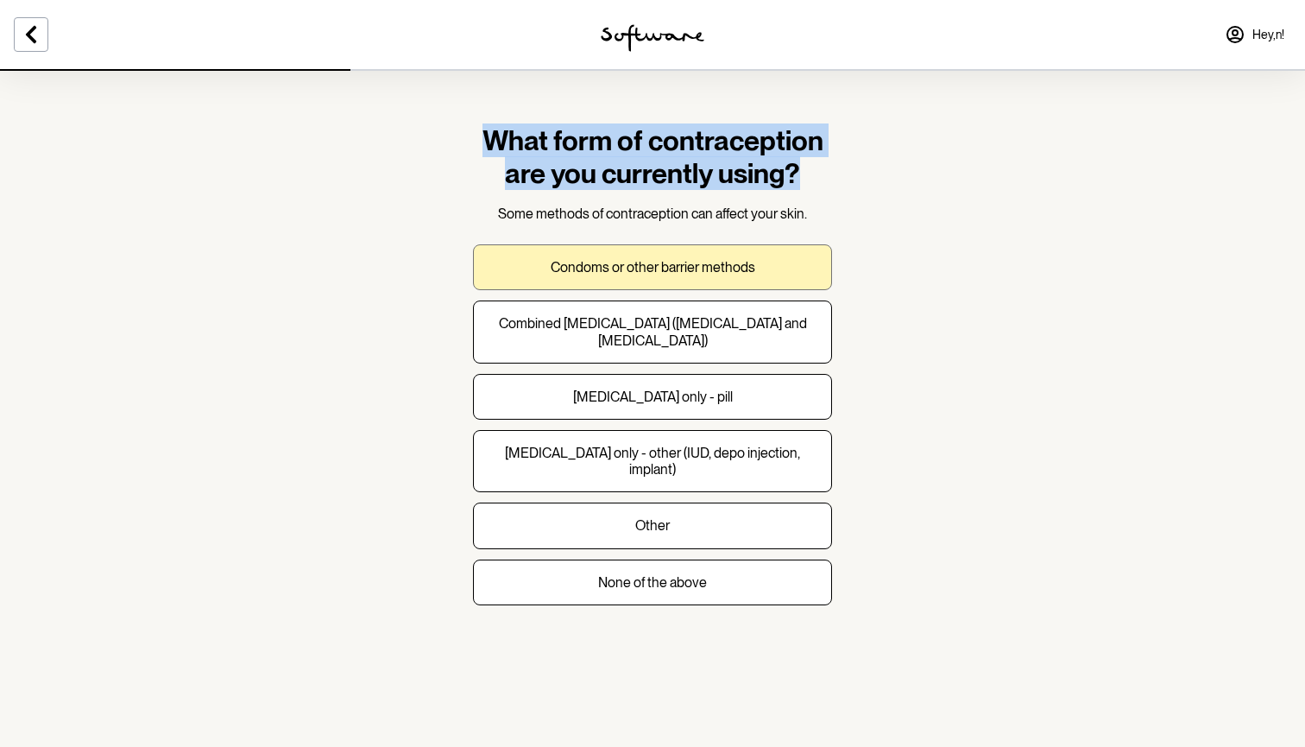
click at [719, 276] on button "Condoms or other barrier methods" at bounding box center [652, 267] width 359 height 46
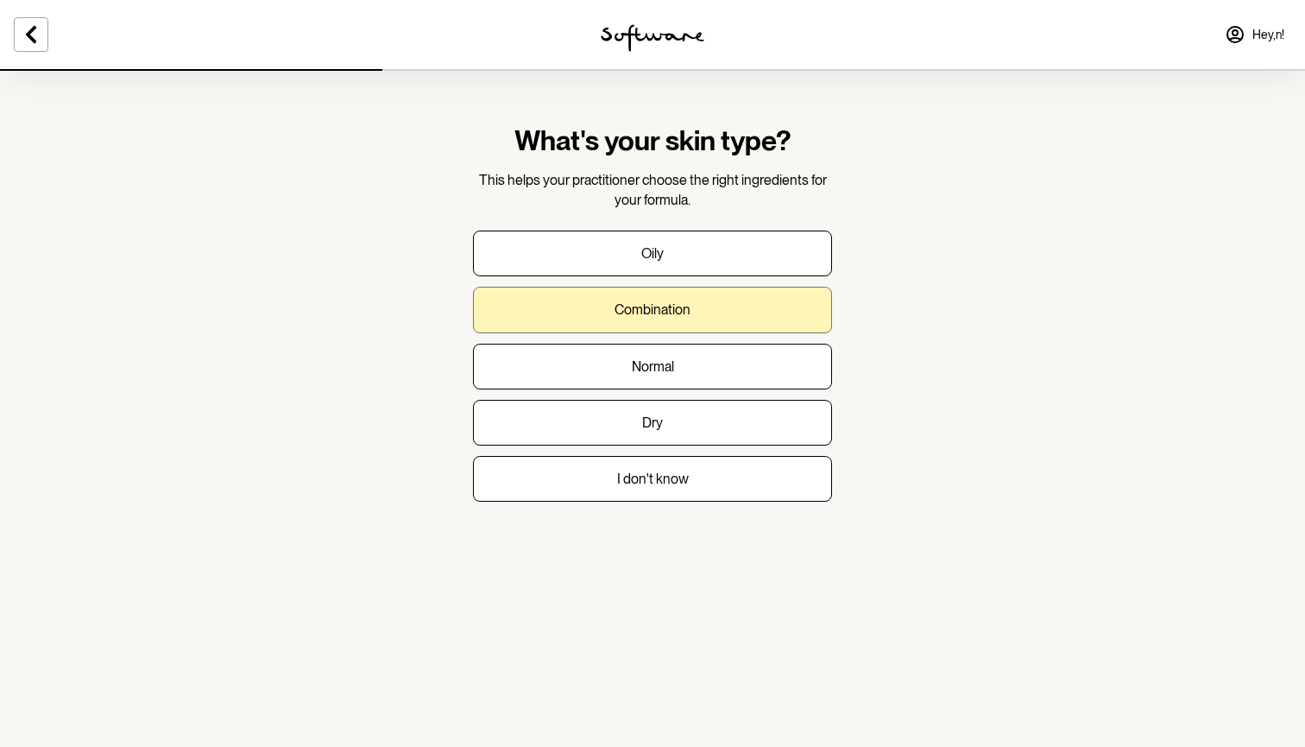
click at [703, 325] on button "Combination" at bounding box center [652, 310] width 359 height 46
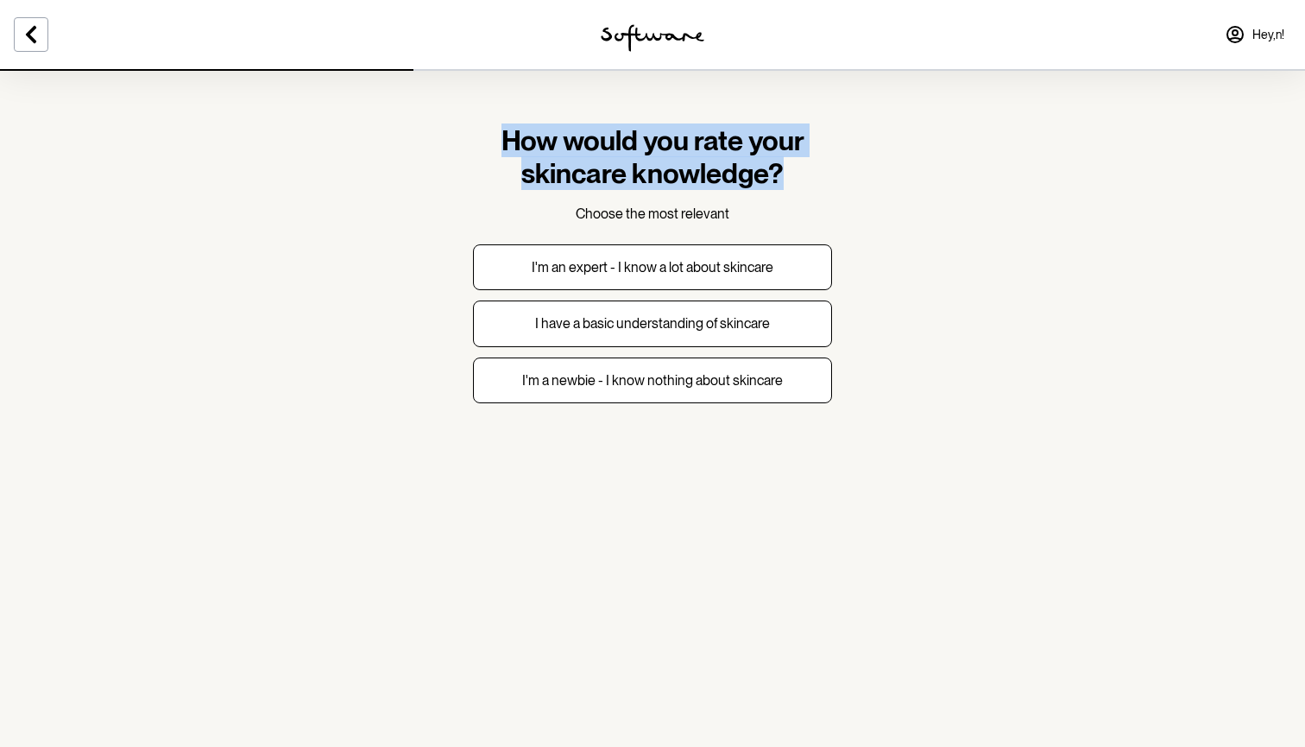
drag, startPoint x: 503, startPoint y: 130, endPoint x: 822, endPoint y: 209, distance: 328.0
click at [823, 210] on div "How would you rate your skincare knowledge? Choose the most relevant" at bounding box center [652, 173] width 359 height 99
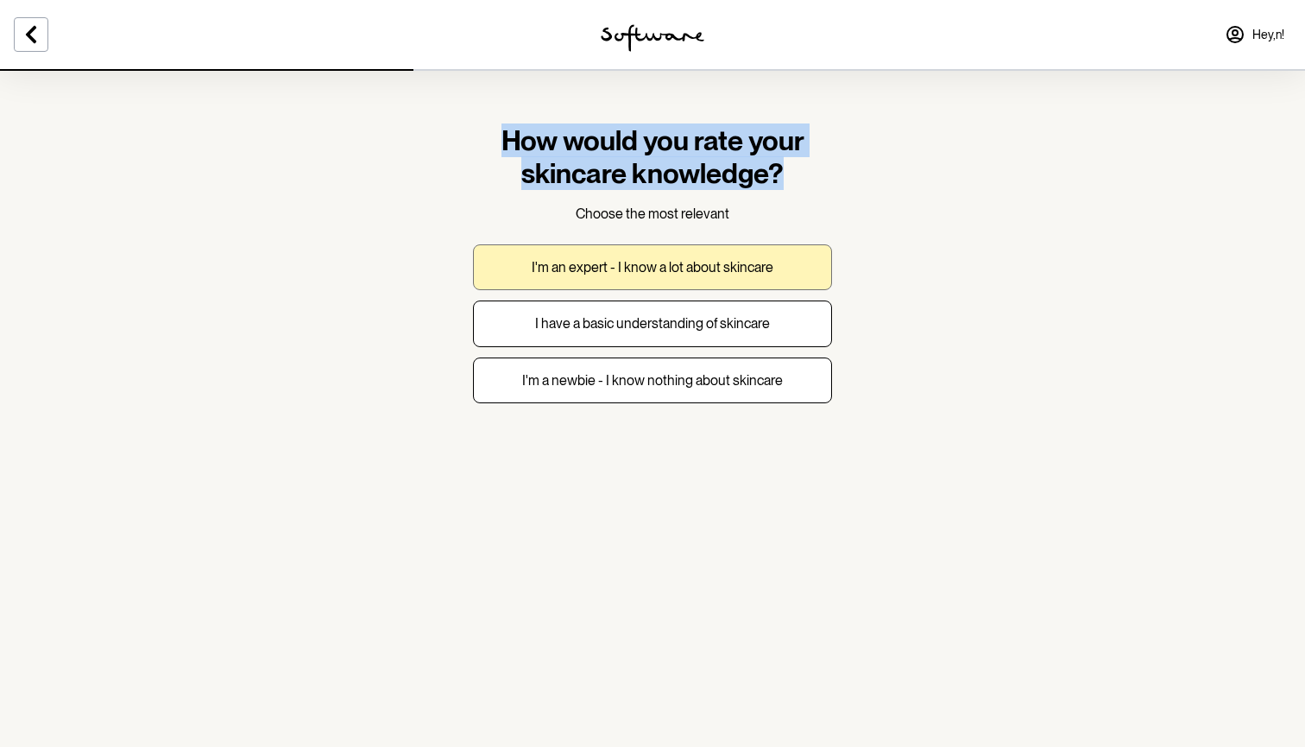
click at [761, 280] on button "I'm an expert - I know a lot about skincare" at bounding box center [652, 267] width 359 height 46
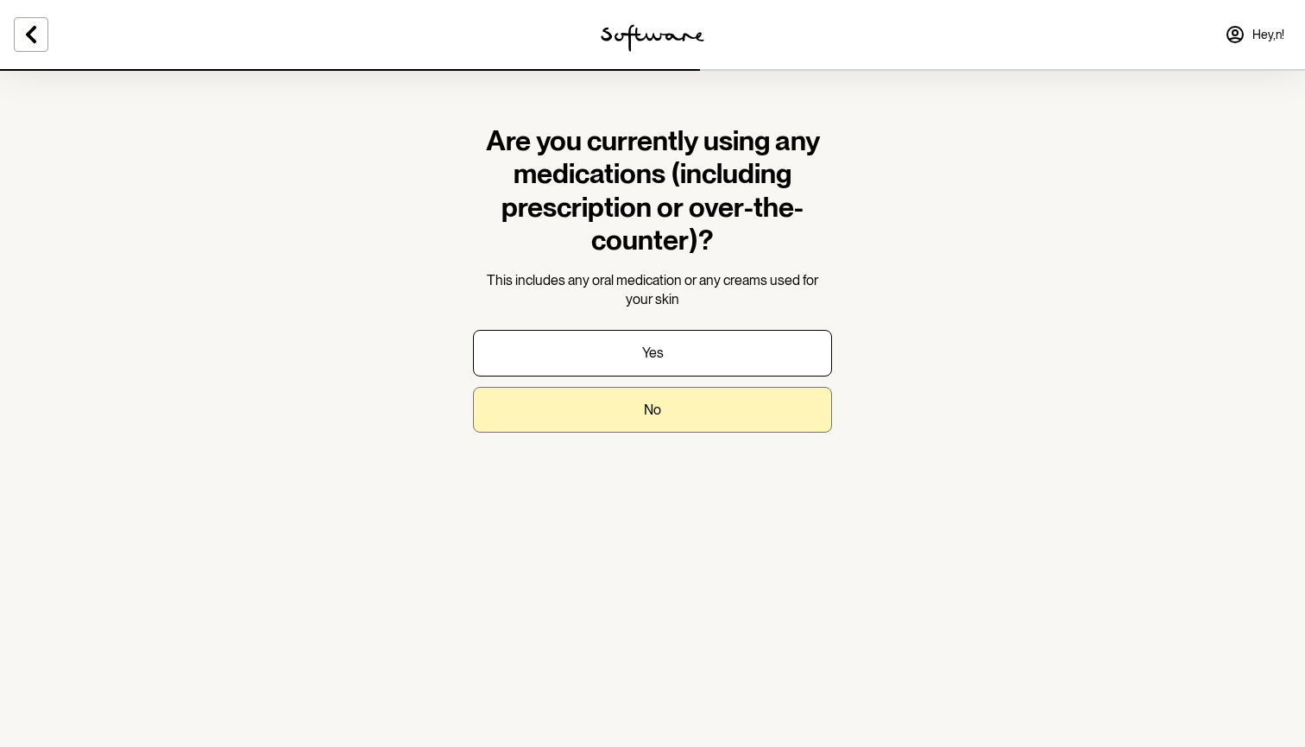
click at [712, 413] on button "No" at bounding box center [652, 410] width 359 height 46
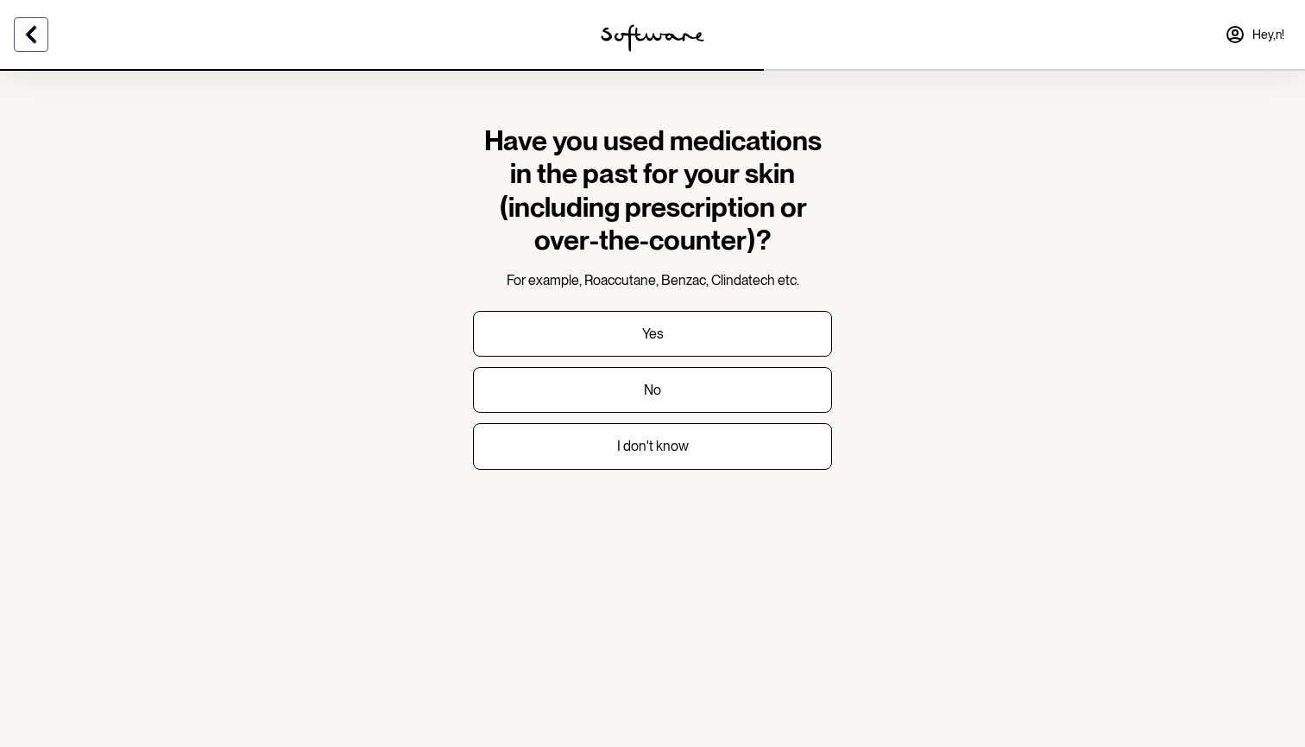
click at [35, 33] on icon at bounding box center [31, 34] width 21 height 21
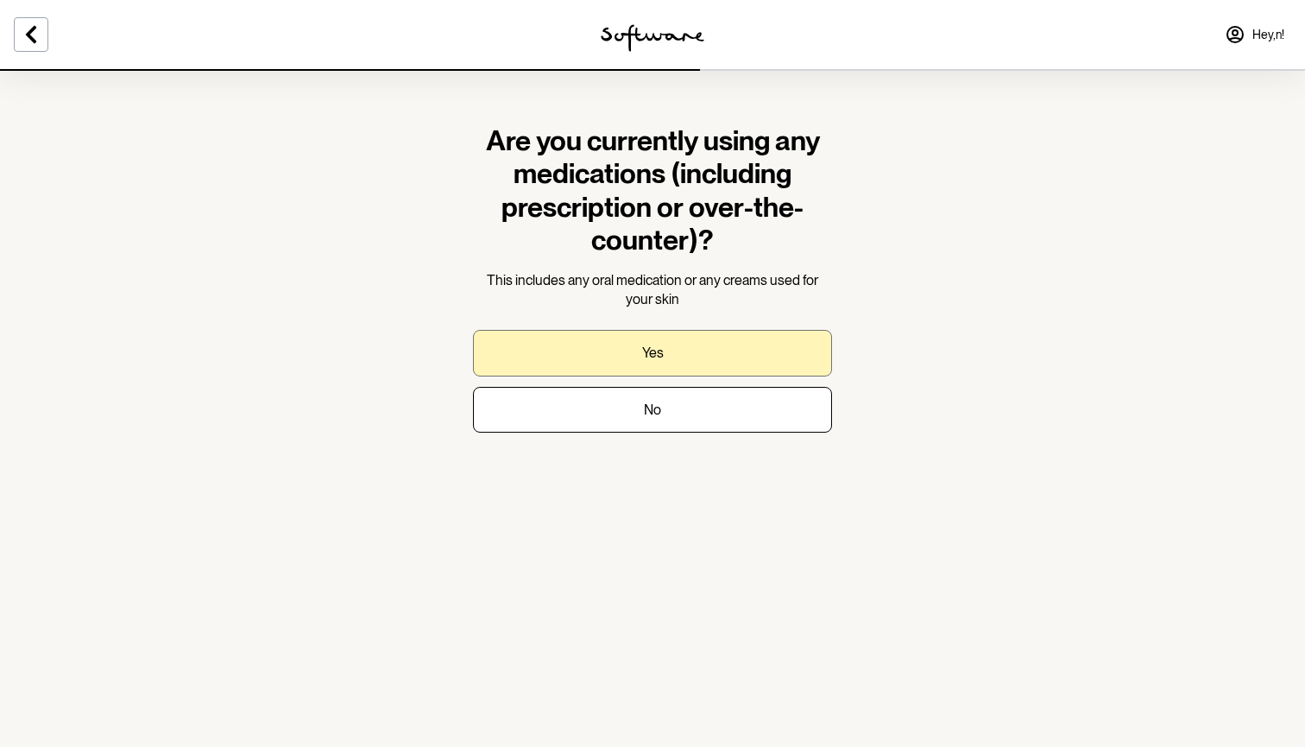
click at [669, 355] on button "Yes" at bounding box center [652, 353] width 359 height 46
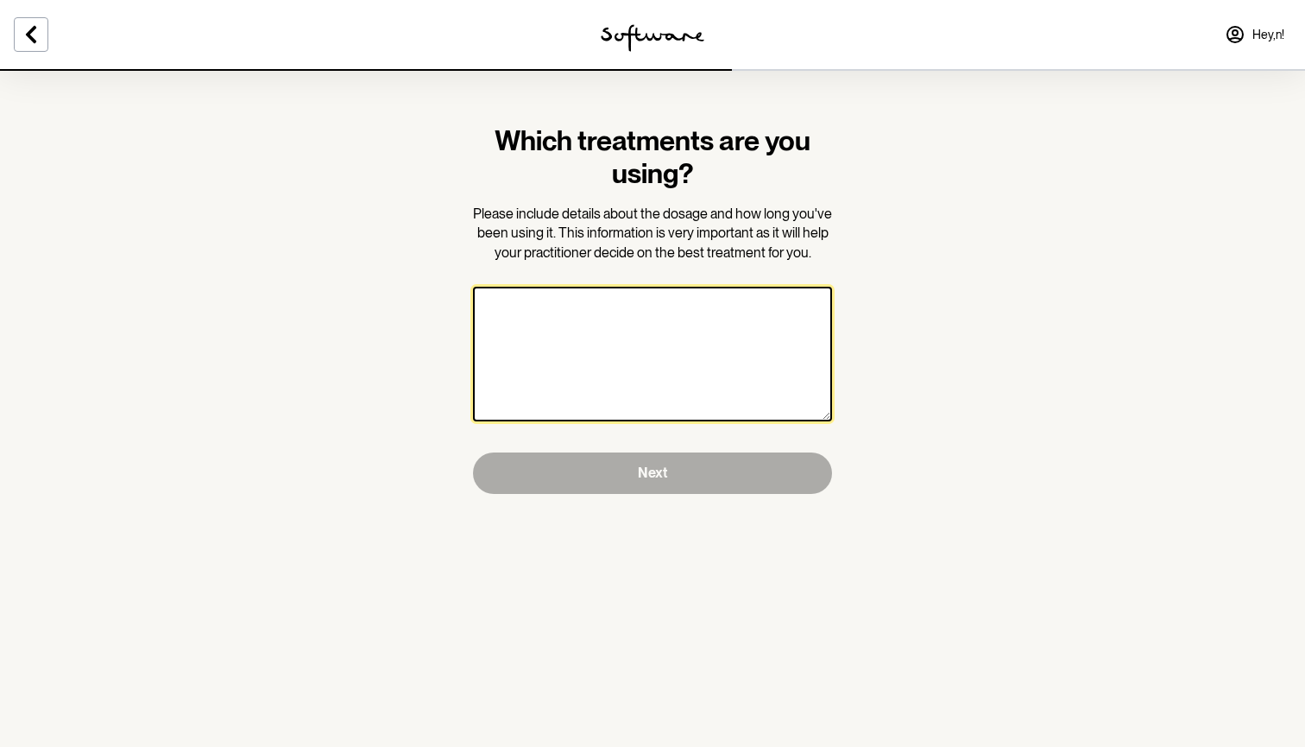
click at [664, 365] on textarea at bounding box center [652, 354] width 359 height 135
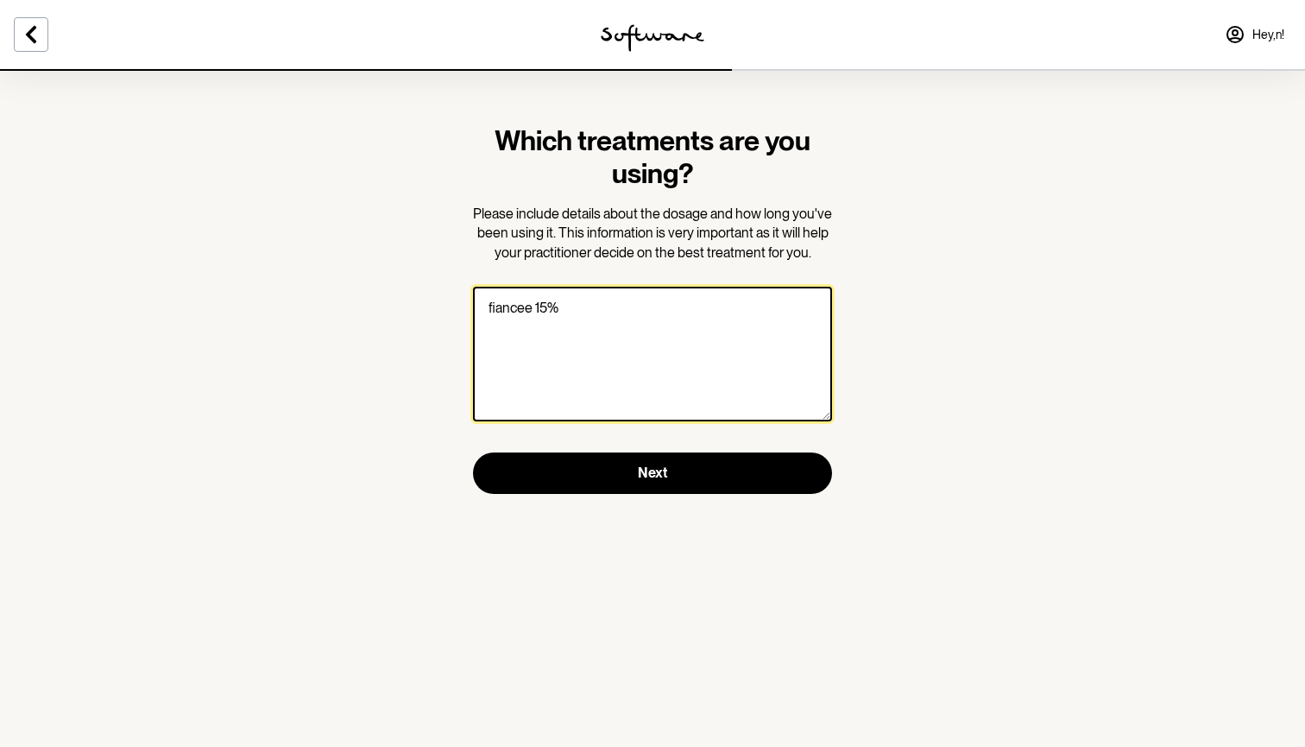
click at [531, 307] on textarea "fiancee 15%" at bounding box center [652, 354] width 359 height 135
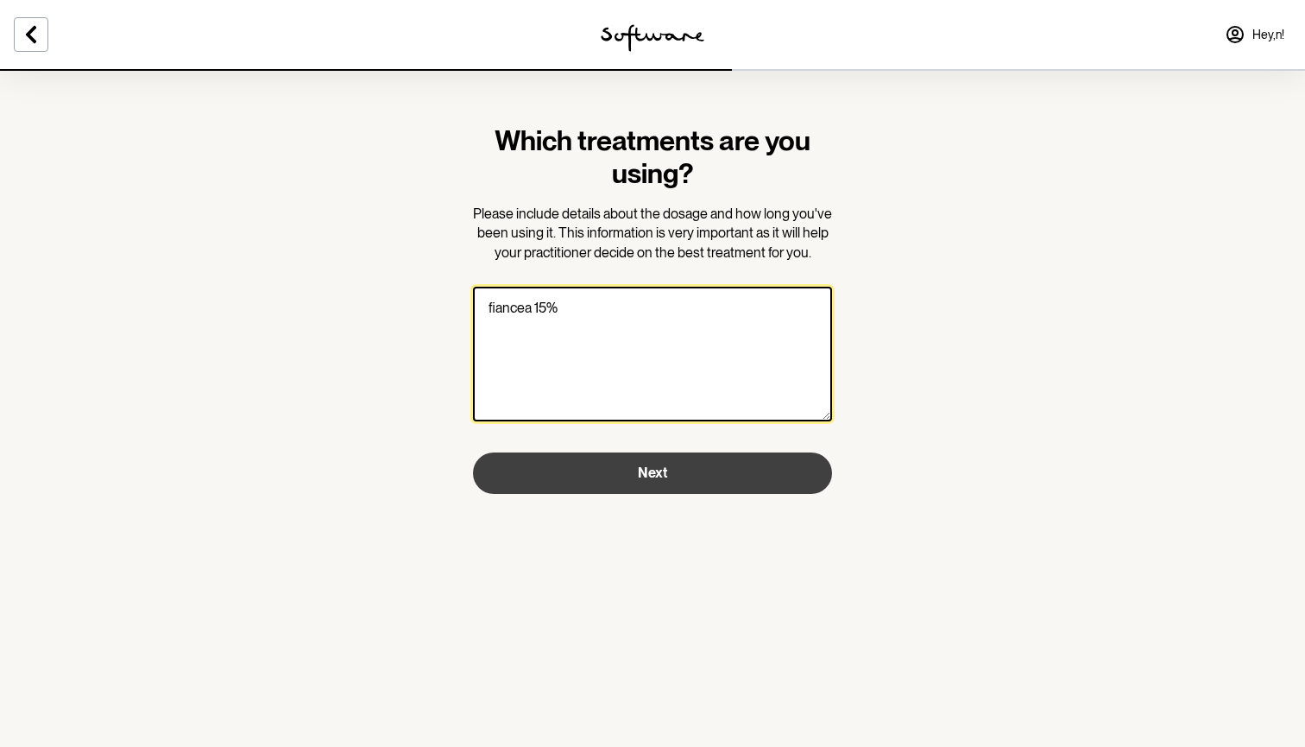
type textarea "fiancea 15%"
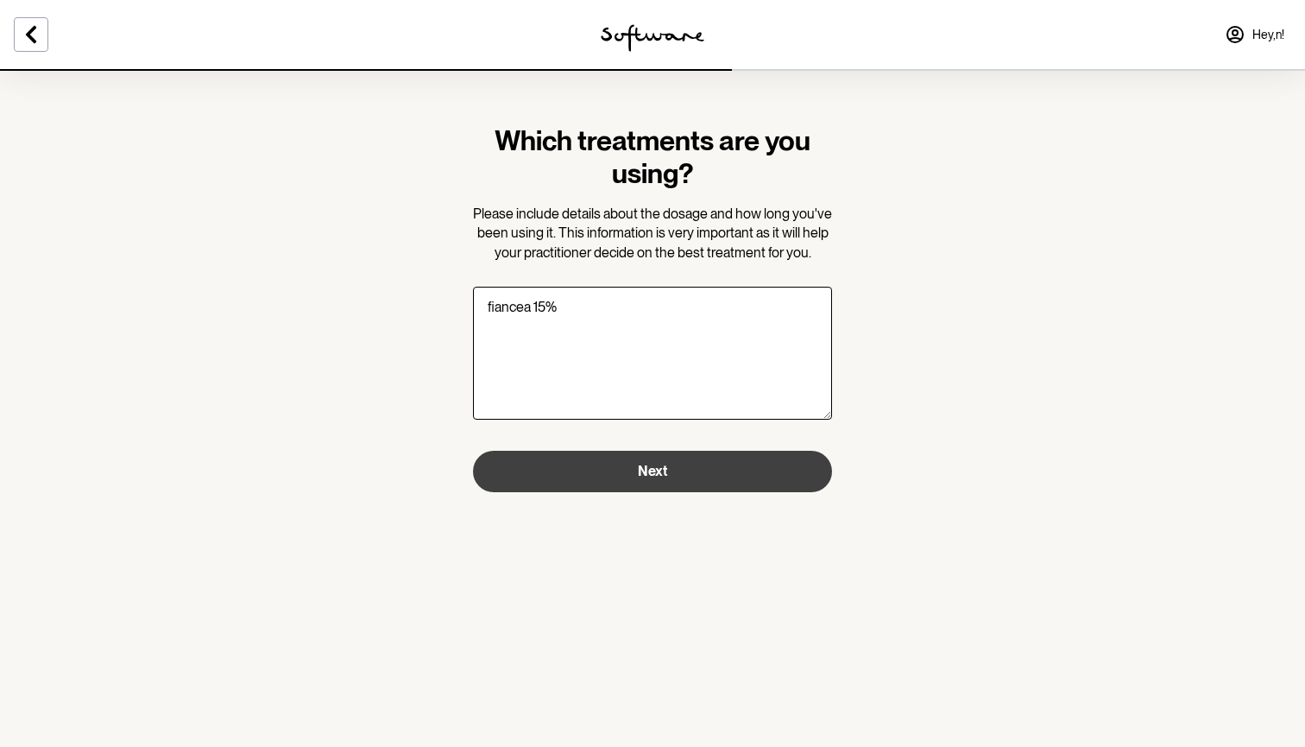
click at [681, 476] on button "Next" at bounding box center [652, 471] width 359 height 41
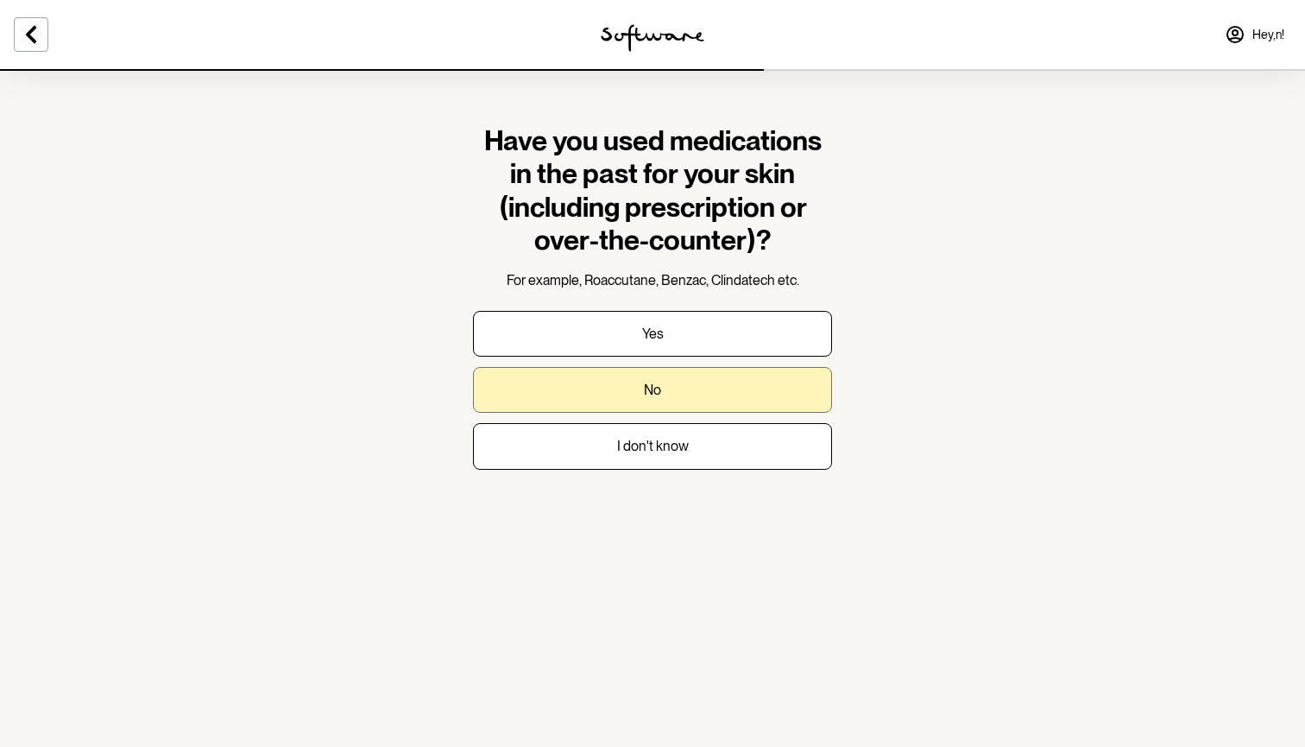
click at [693, 400] on button "No" at bounding box center [652, 390] width 359 height 46
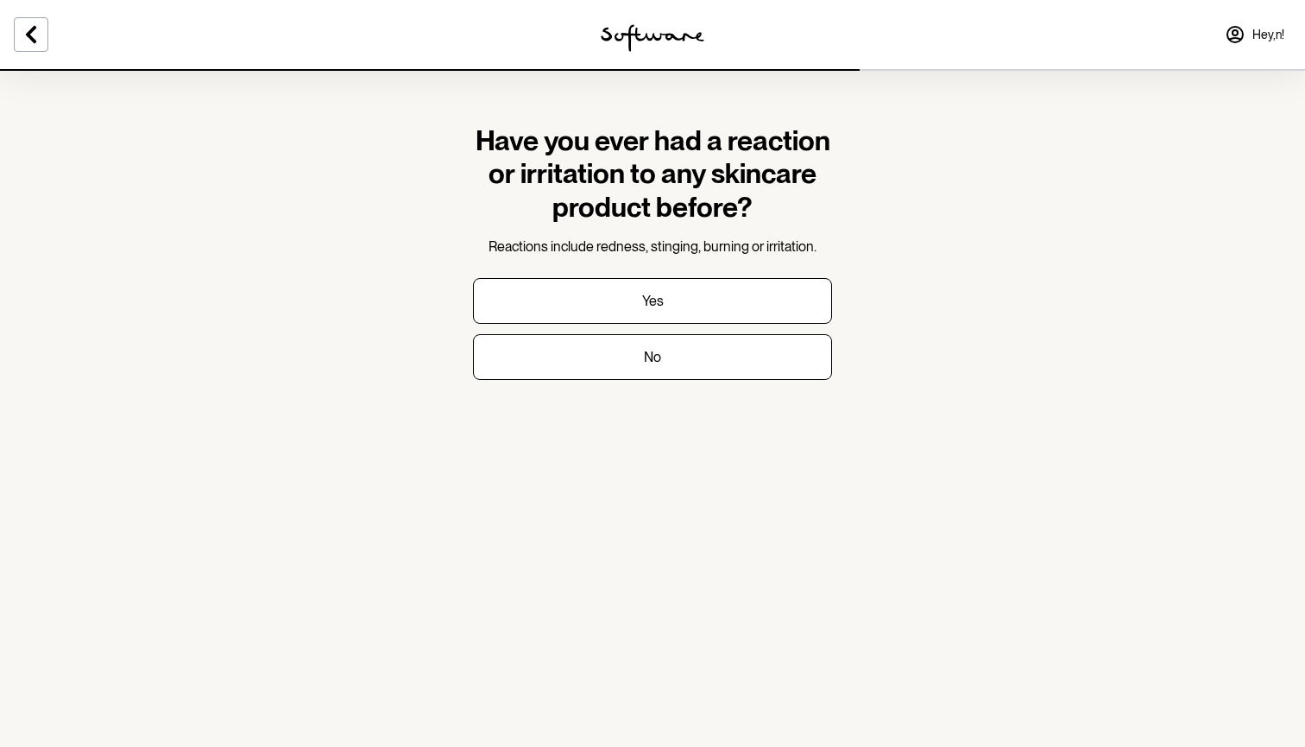
click at [48, 31] on div at bounding box center [217, 34] width 435 height 69
click at [30, 29] on icon at bounding box center [31, 34] width 21 height 21
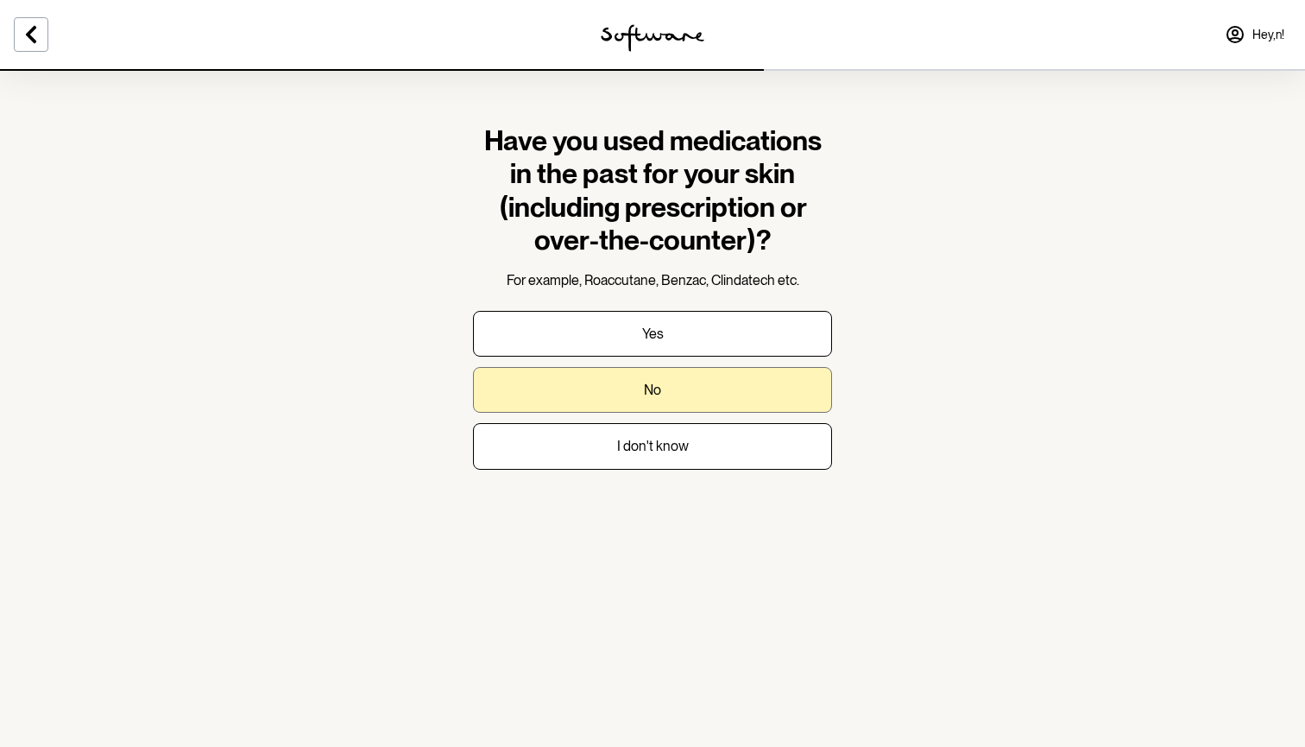
click at [813, 395] on button "No" at bounding box center [652, 390] width 359 height 46
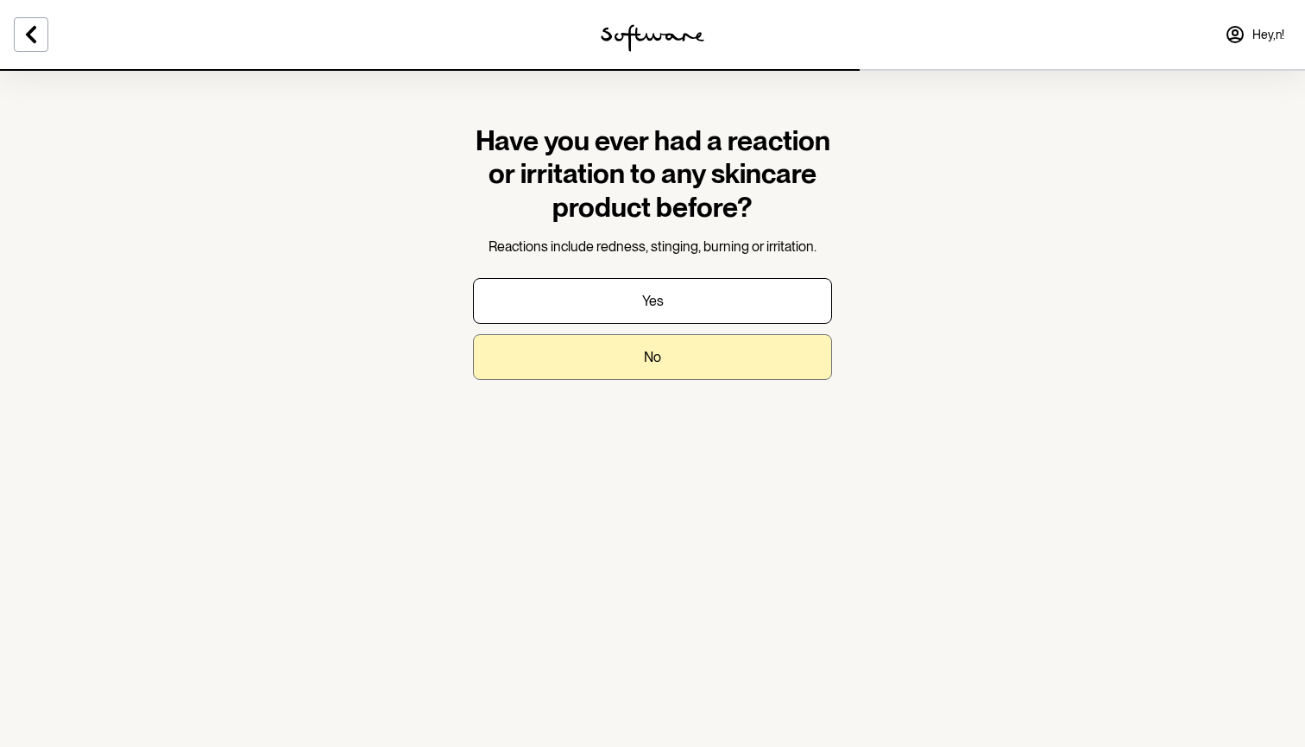
click at [798, 361] on button "No" at bounding box center [652, 357] width 359 height 46
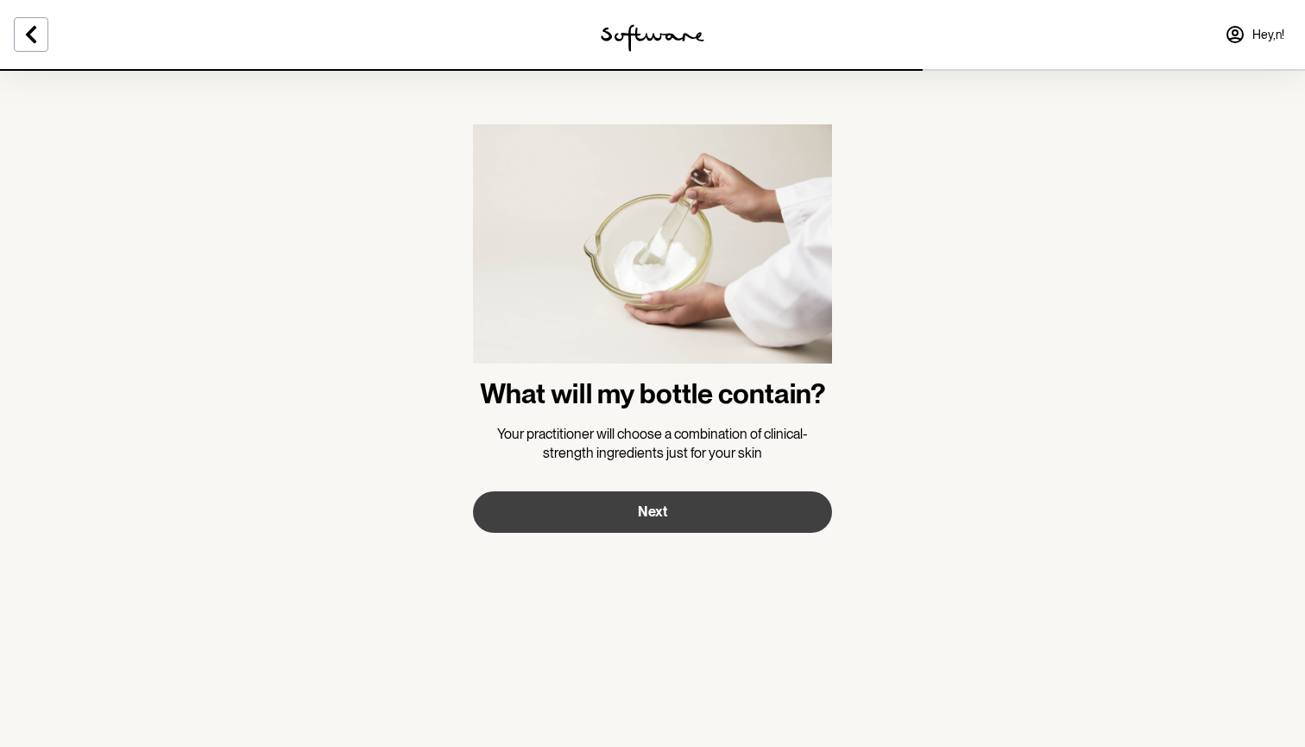
click at [738, 517] on button "Next" at bounding box center [652, 511] width 359 height 41
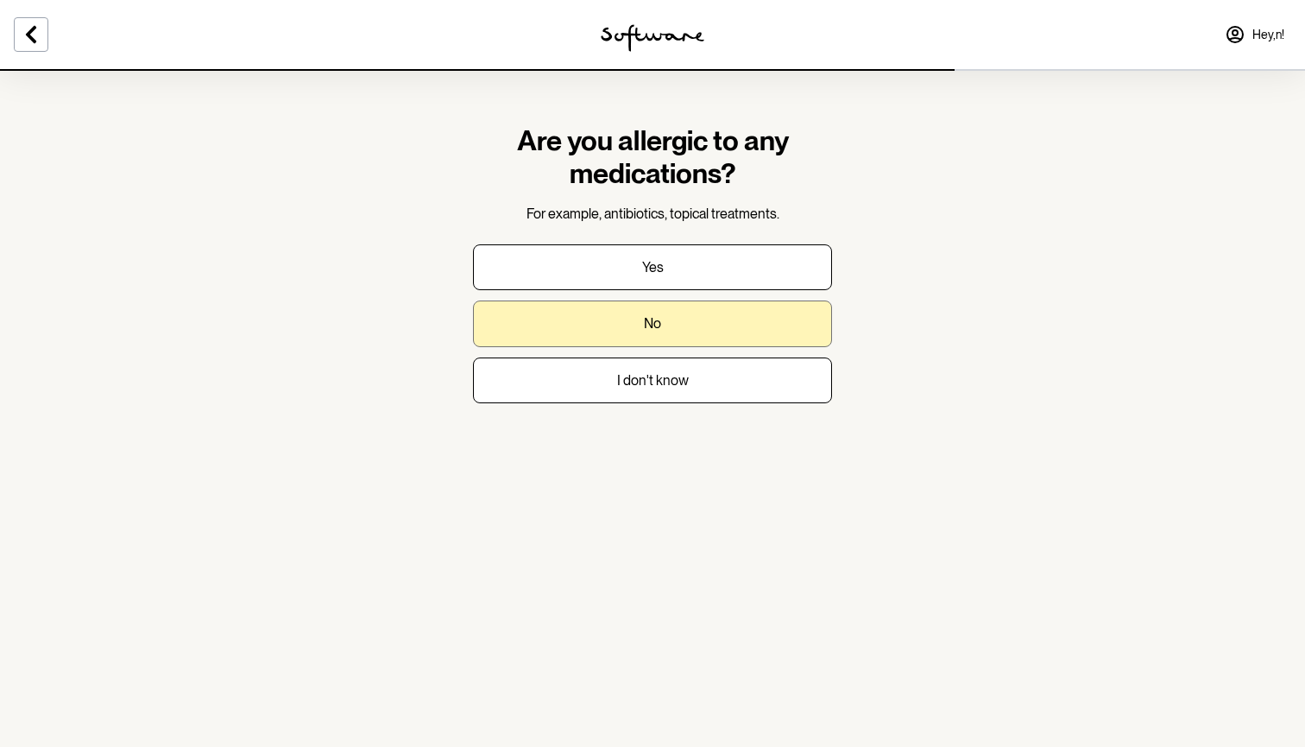
click at [668, 307] on button "No" at bounding box center [652, 323] width 359 height 46
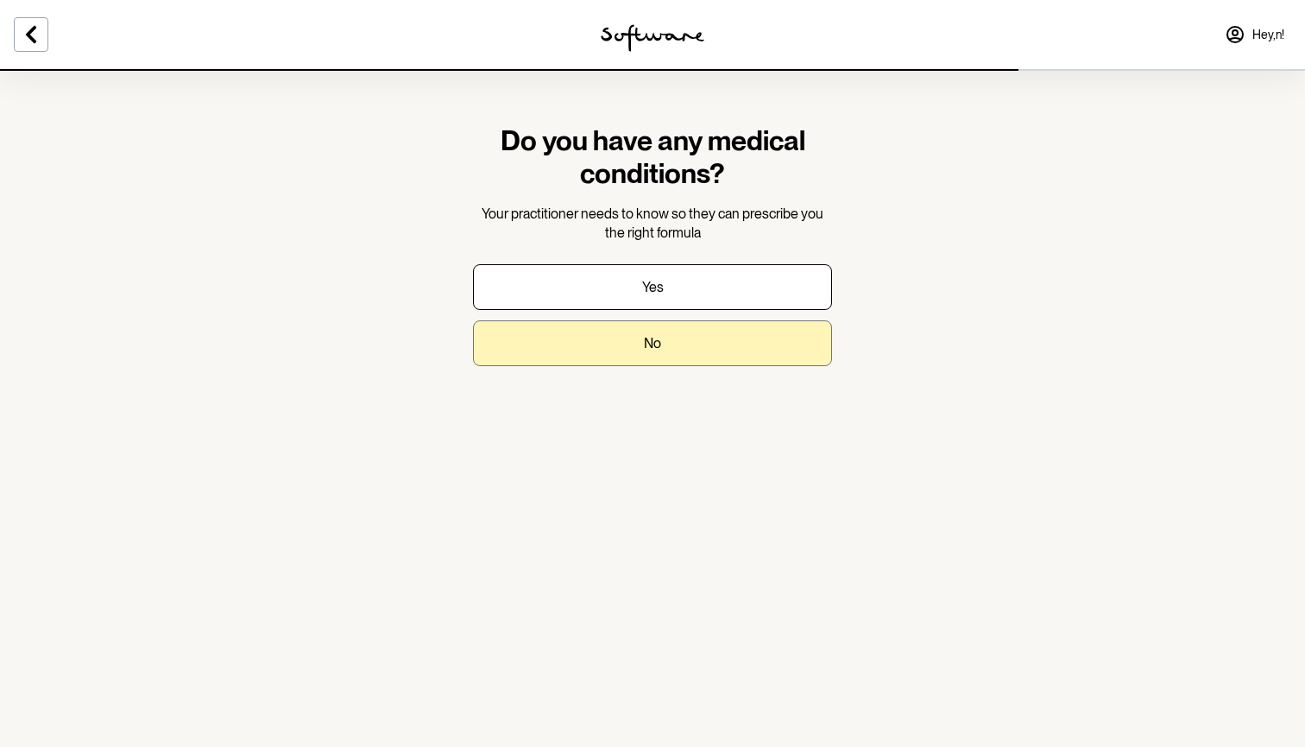
click at [665, 342] on button "No" at bounding box center [652, 343] width 359 height 46
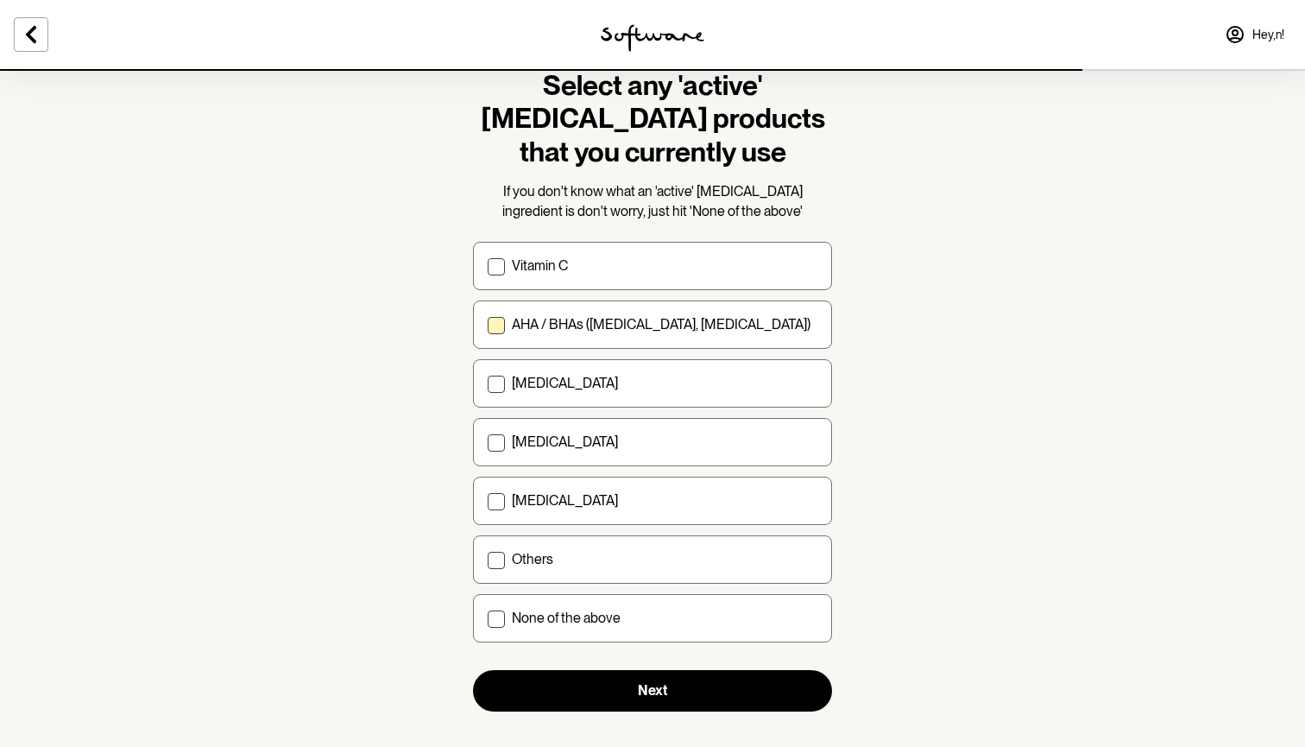
scroll to position [60, 0]
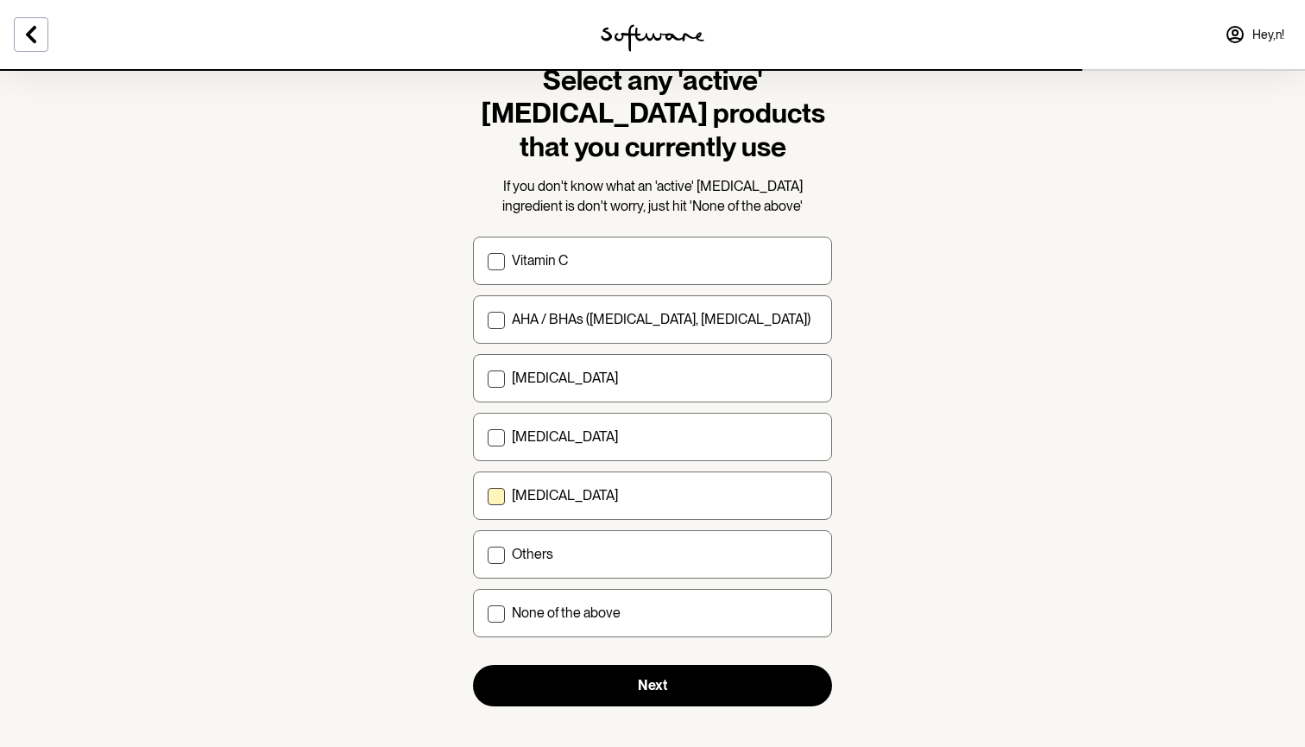
click at [610, 487] on div "[MEDICAL_DATA]" at bounding box center [665, 495] width 306 height 16
click at [488, 495] on input "[MEDICAL_DATA]" at bounding box center [487, 495] width 1 height 1
checkbox input "true"
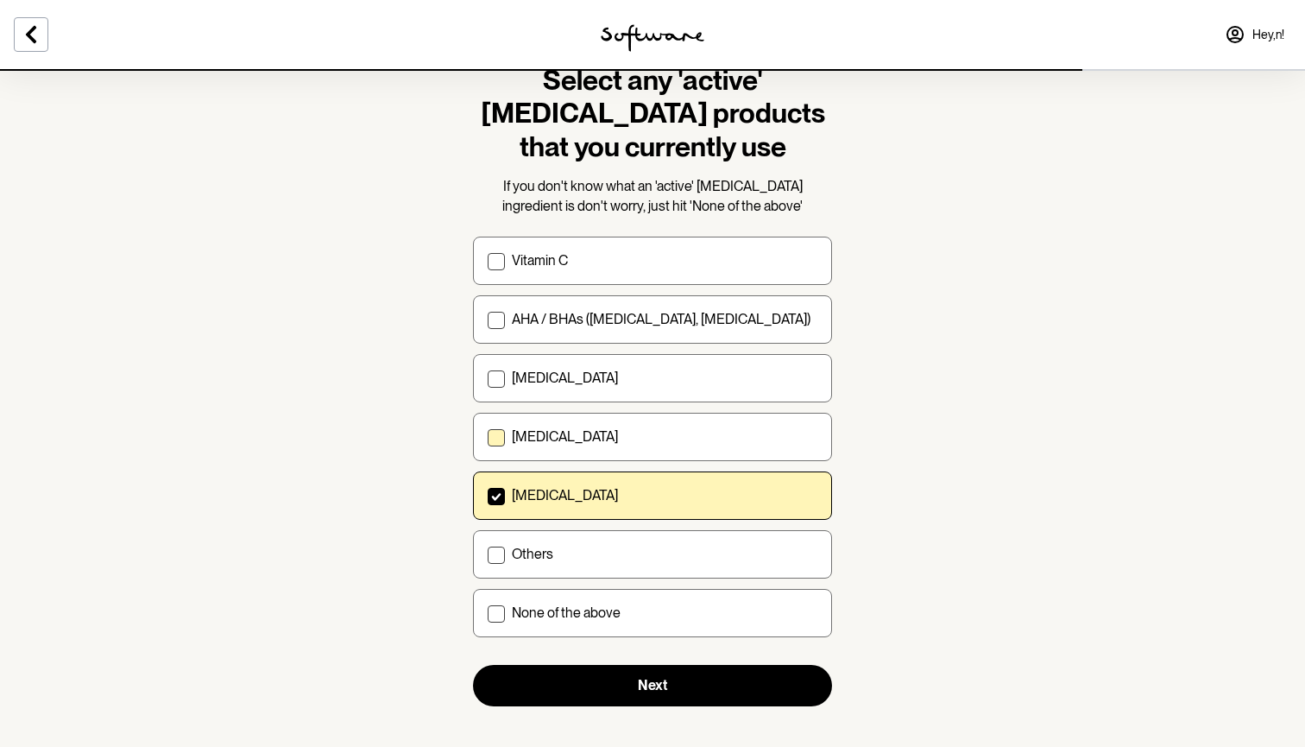
click at [616, 441] on div "[MEDICAL_DATA]" at bounding box center [665, 436] width 306 height 16
click at [488, 438] on input "[MEDICAL_DATA]" at bounding box center [487, 437] width 1 height 1
checkbox input "true"
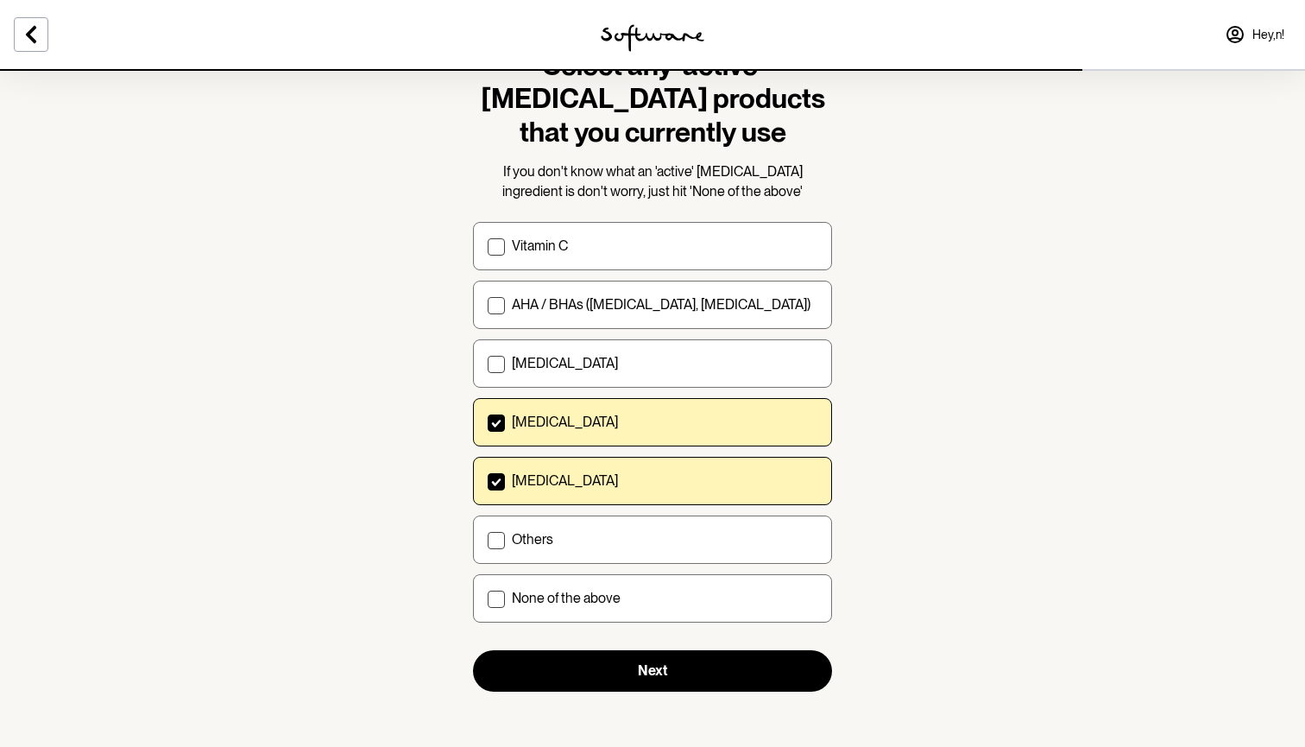
scroll to position [73, 0]
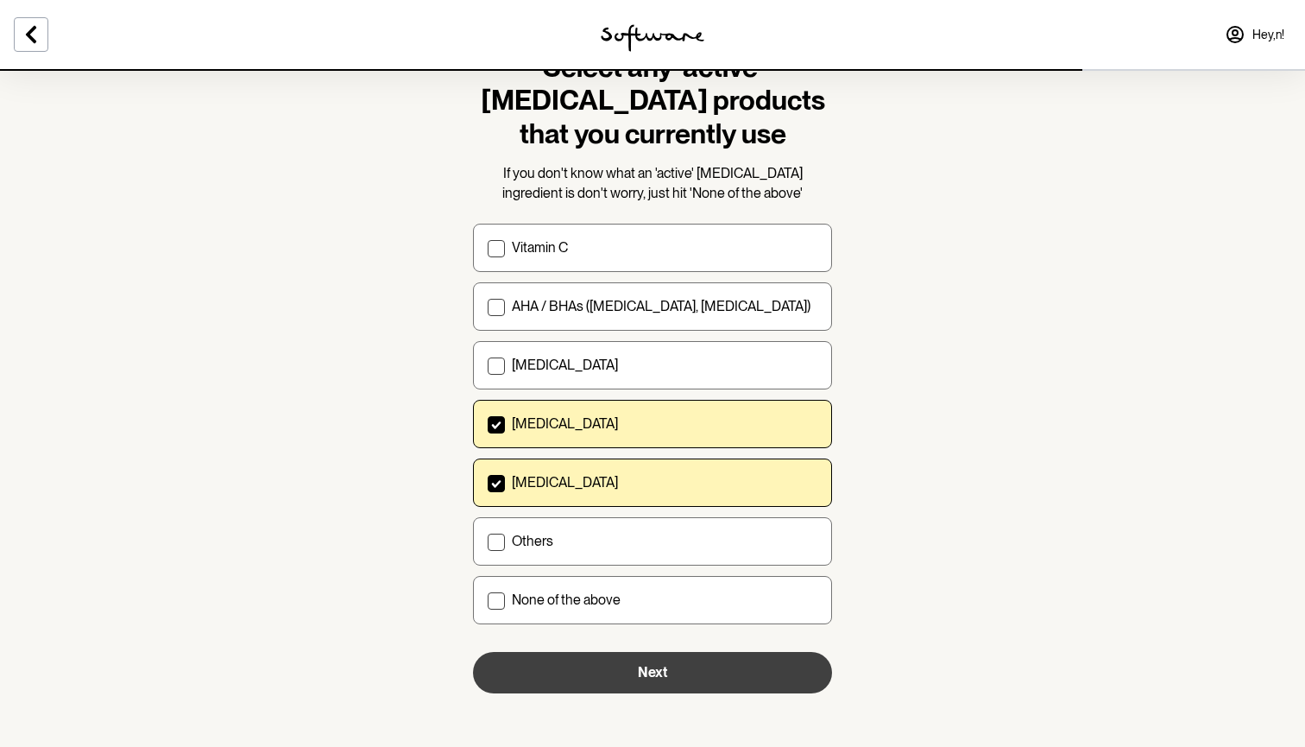
click at [648, 654] on button "Next" at bounding box center [652, 672] width 359 height 41
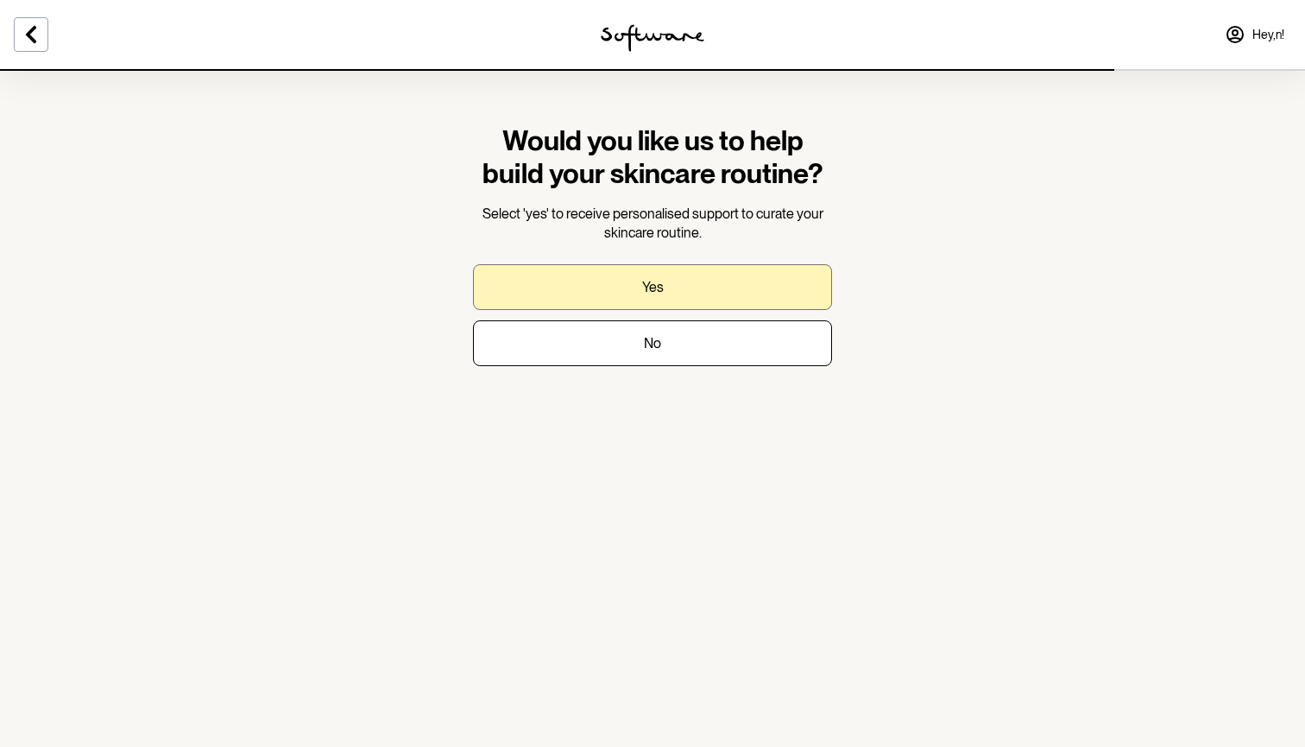
click at [699, 275] on button "Yes" at bounding box center [652, 287] width 359 height 46
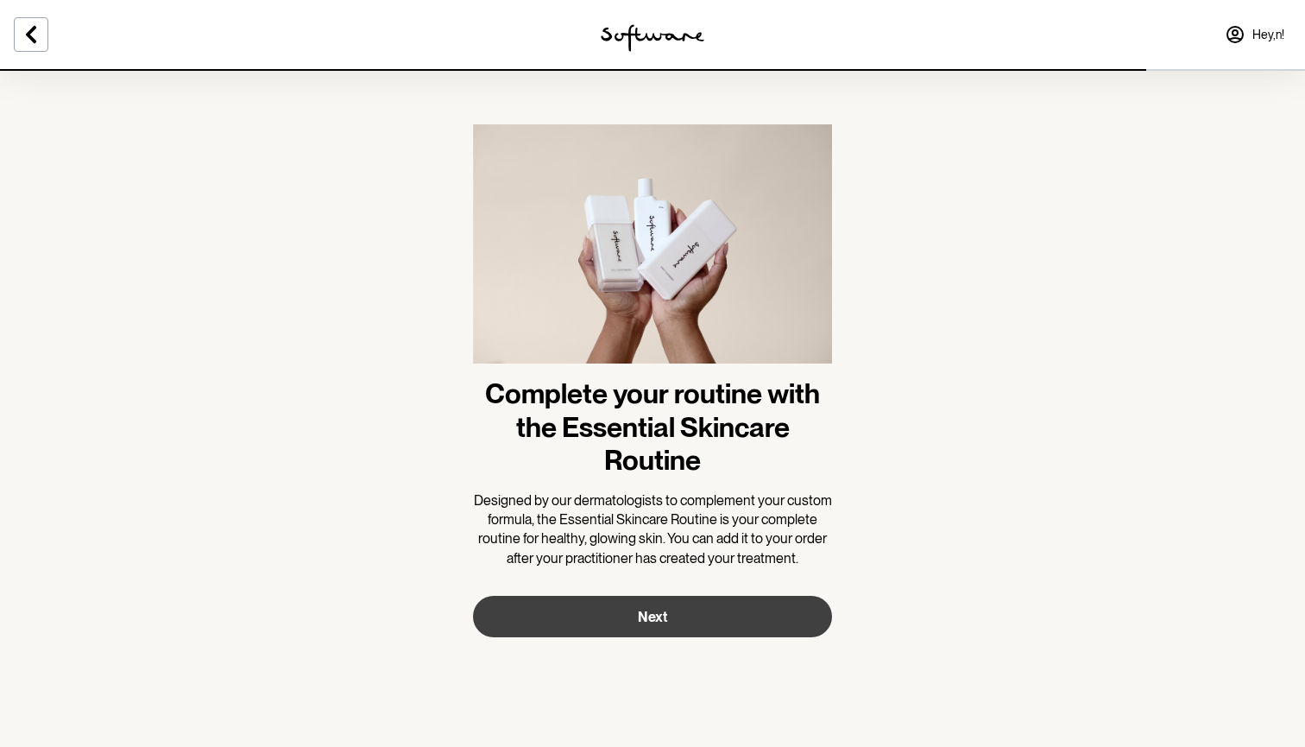
click at [690, 620] on button "Next" at bounding box center [652, 616] width 359 height 41
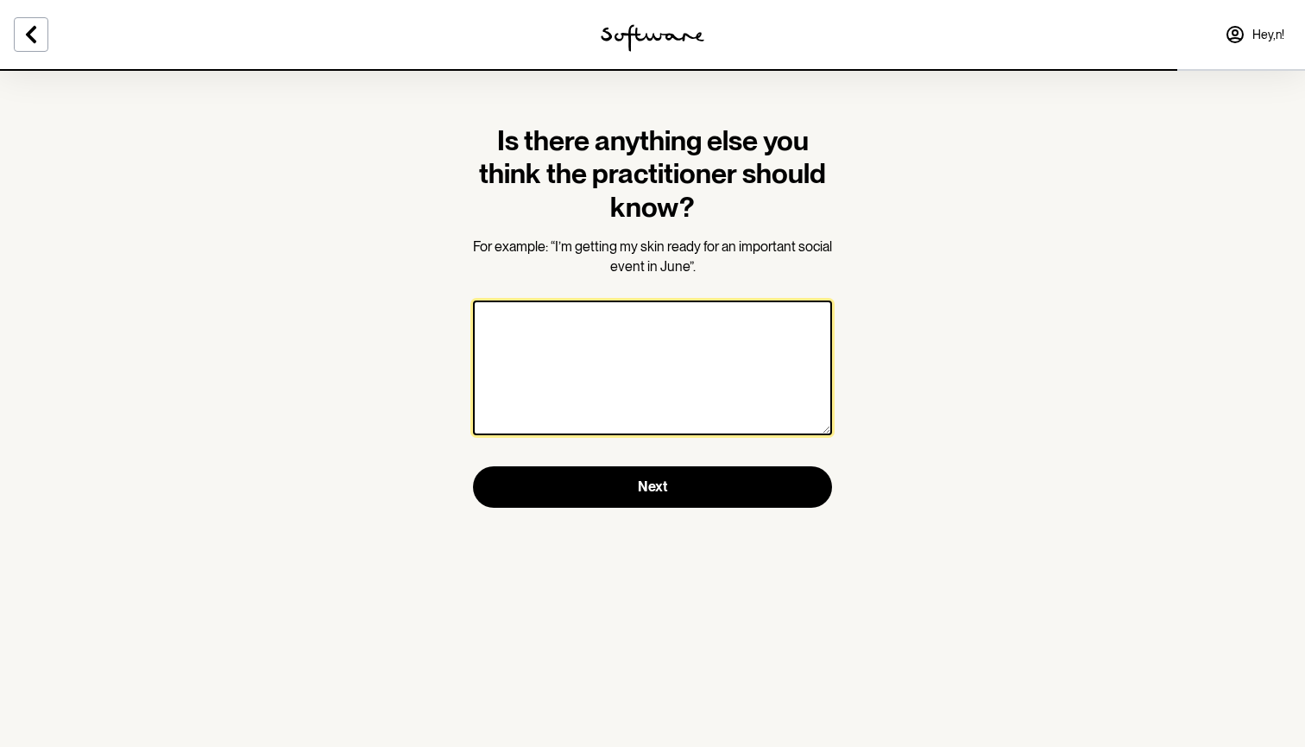
click at [651, 416] on textarea at bounding box center [652, 367] width 359 height 135
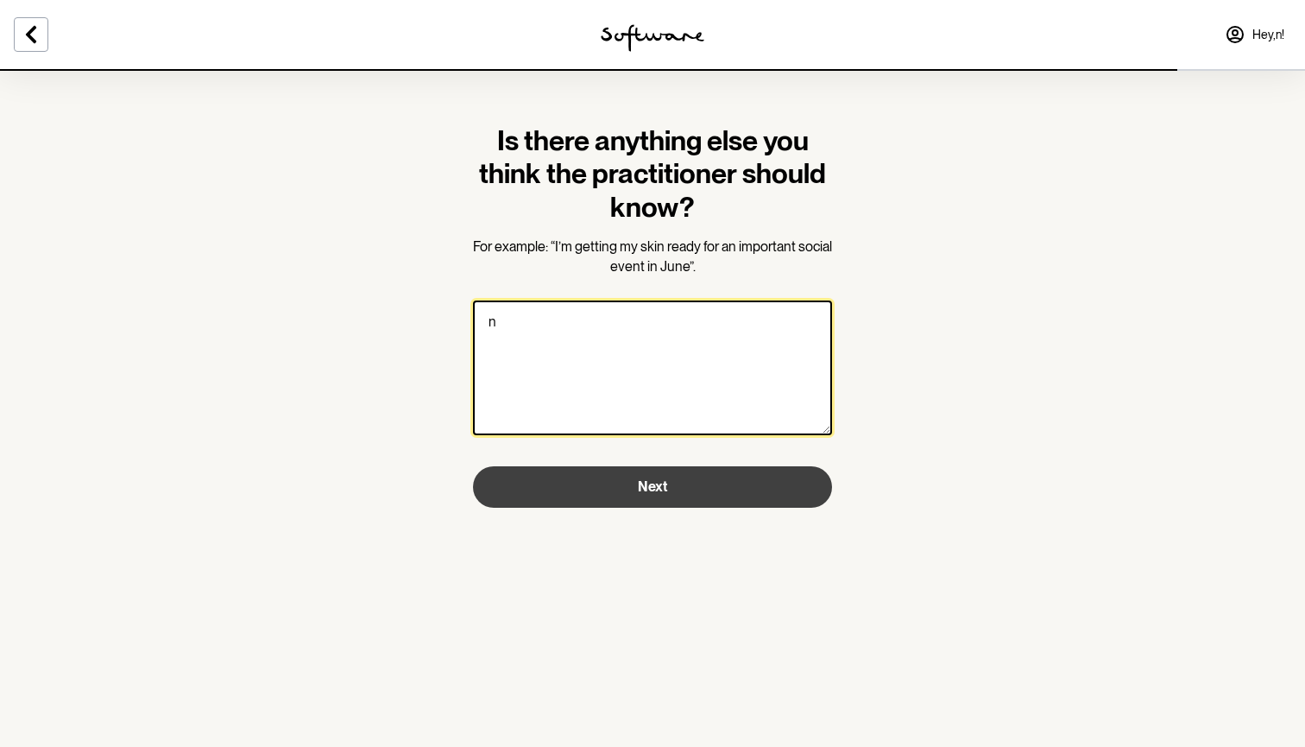
type textarea "n"
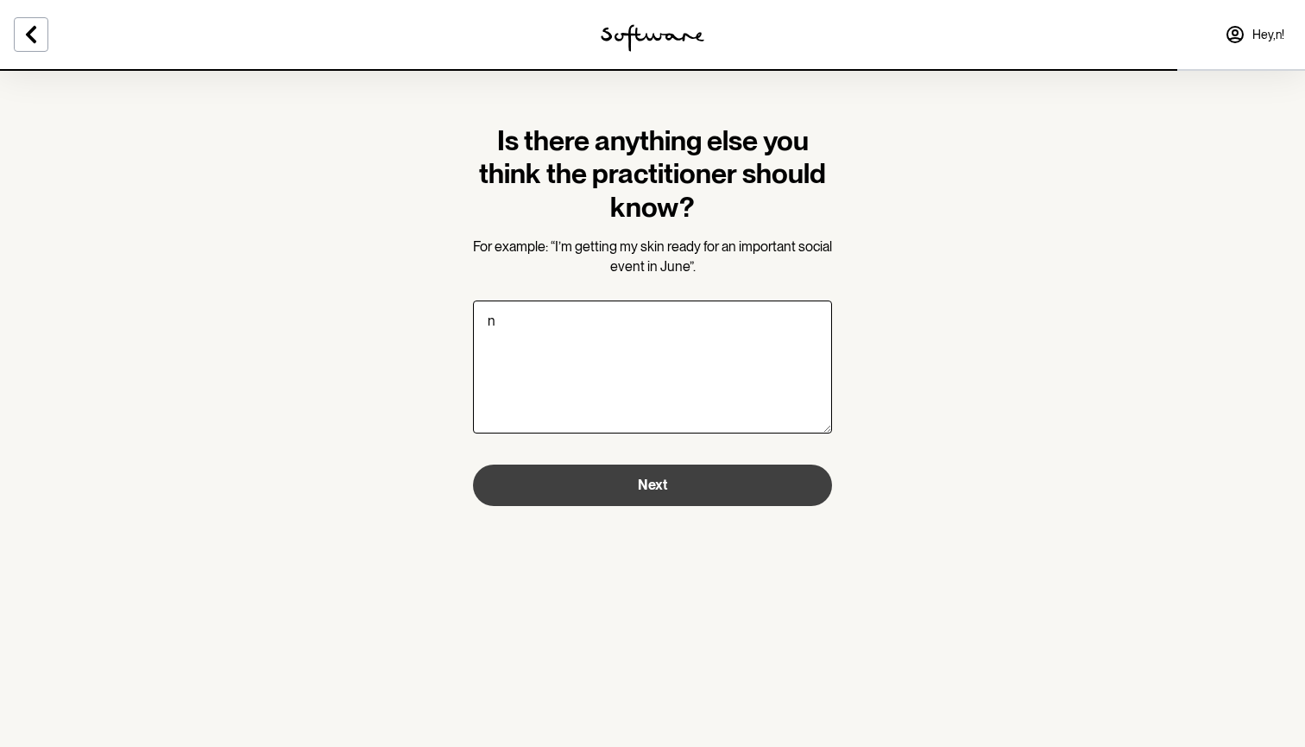
click at [646, 477] on span "Next" at bounding box center [652, 484] width 29 height 16
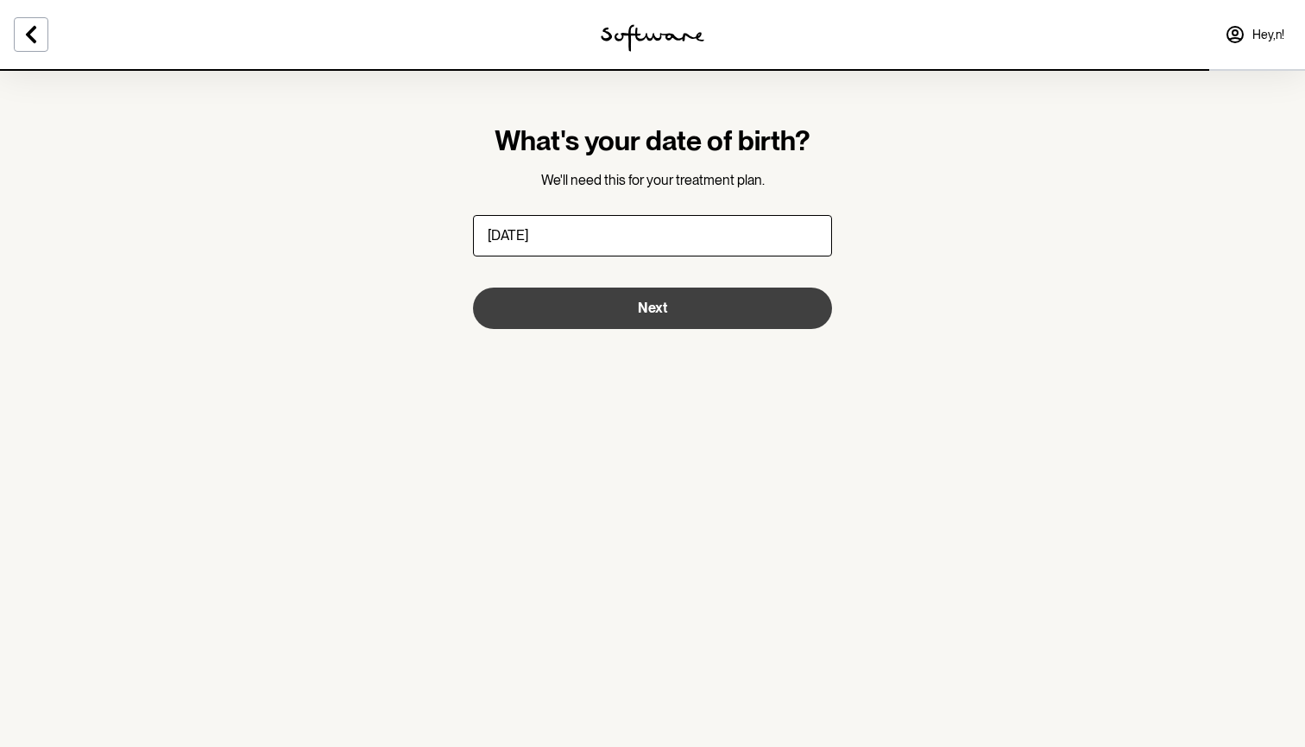
type input "[DATE]"
click at [629, 307] on button "Next" at bounding box center [652, 307] width 359 height 41
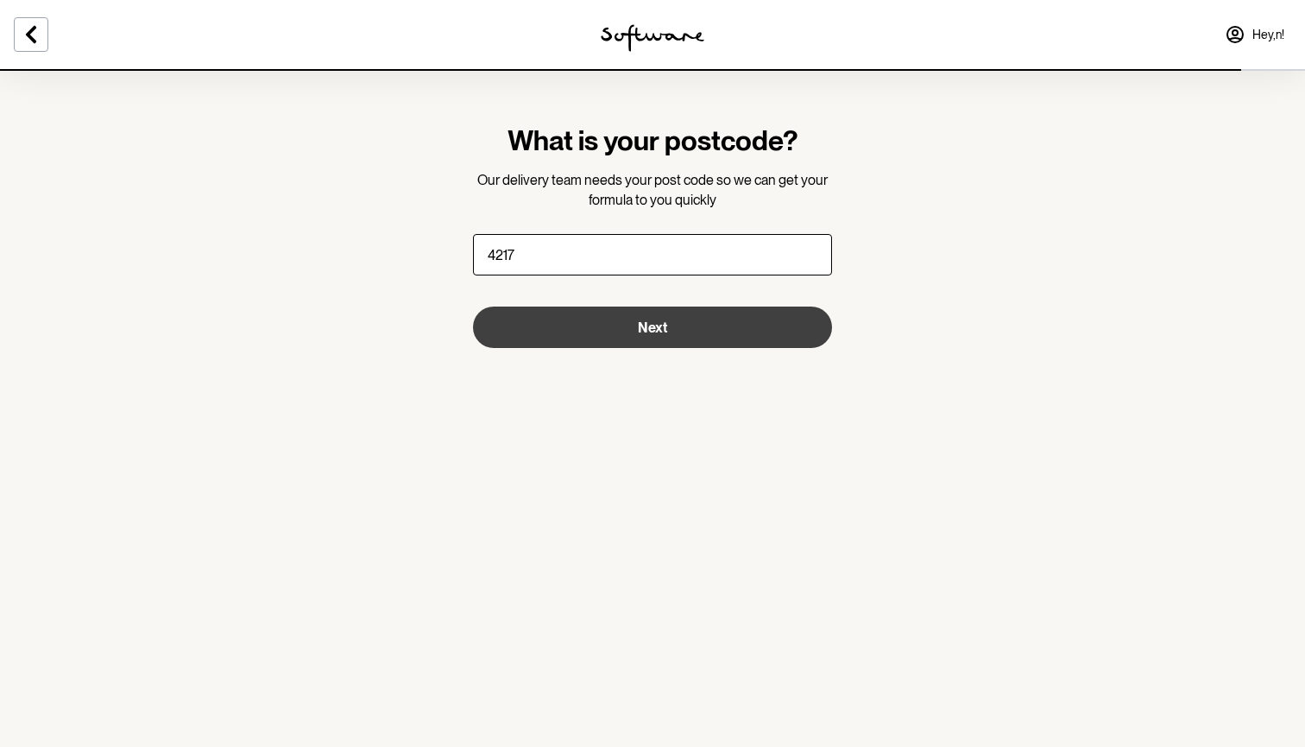
type input "4217"
click at [635, 323] on button "Next" at bounding box center [652, 326] width 359 height 41
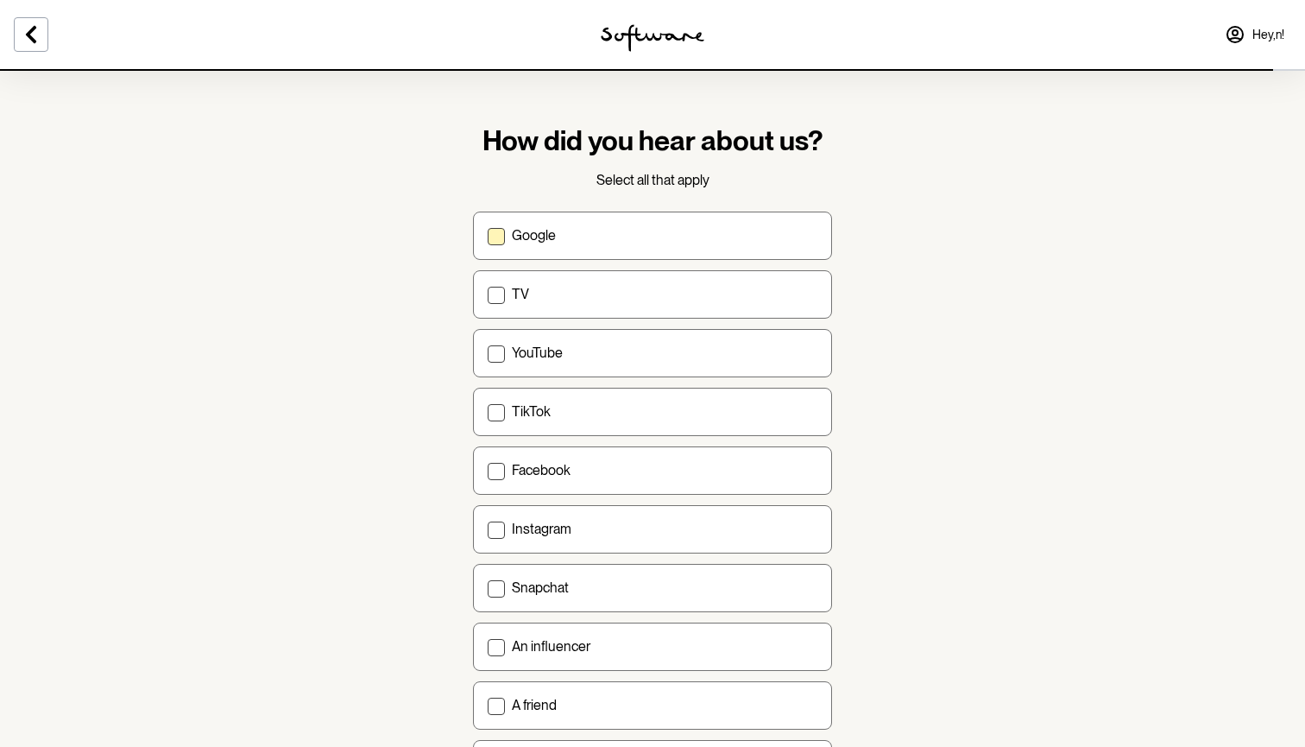
click at [596, 236] on div "Google" at bounding box center [665, 235] width 306 height 16
click at [488, 236] on input "Google" at bounding box center [487, 235] width 1 height 1
checkbox input "true"
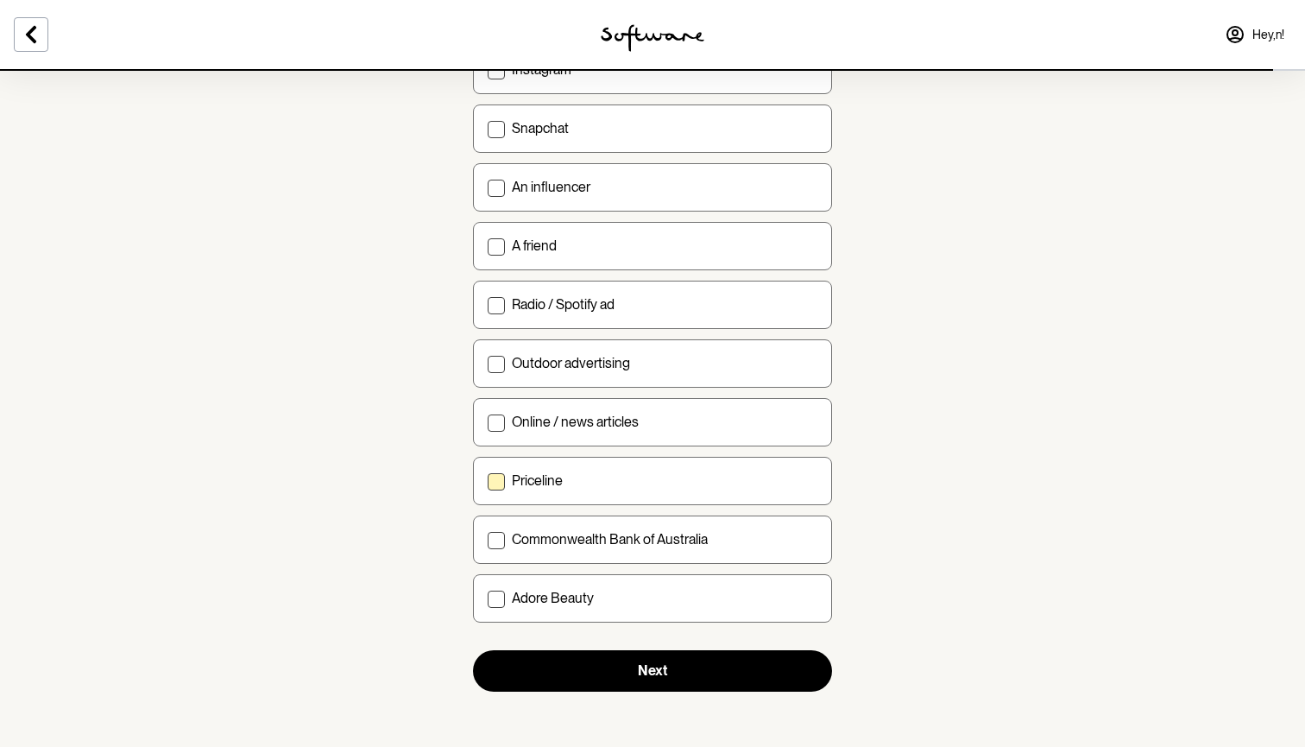
scroll to position [458, 0]
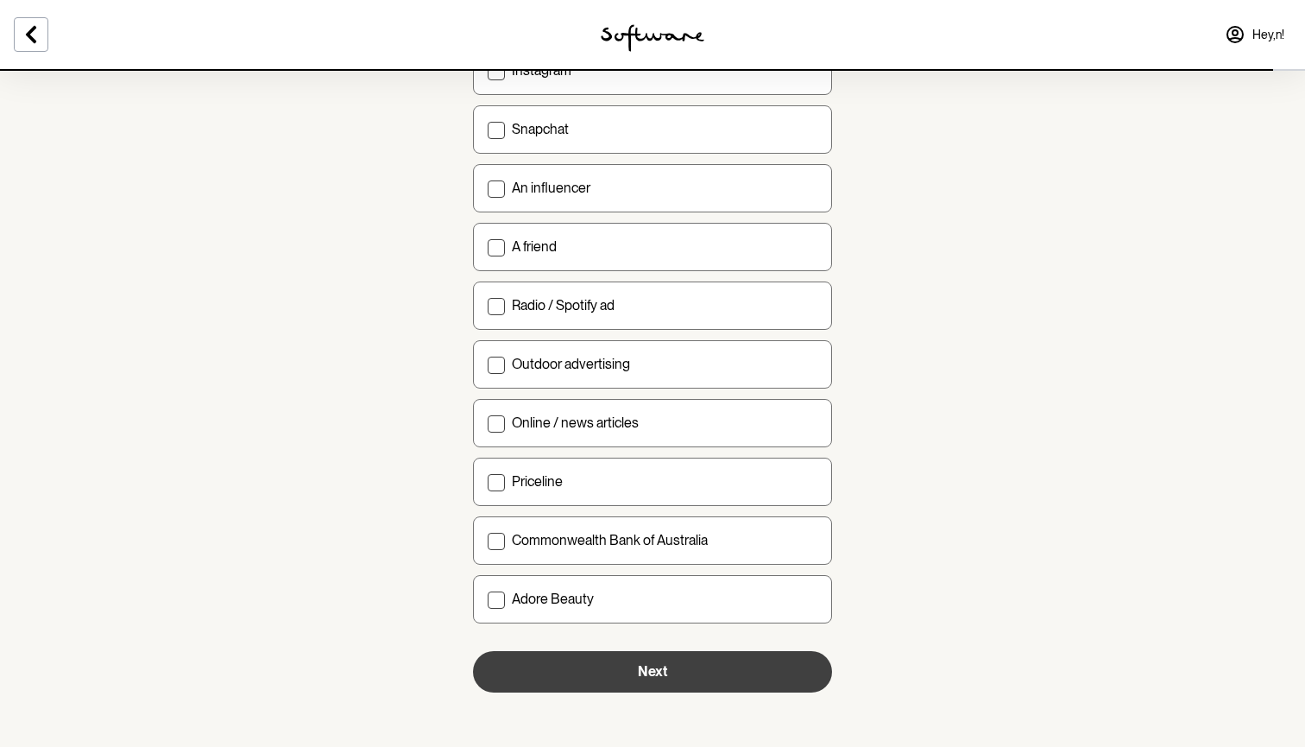
click at [712, 674] on button "Next" at bounding box center [652, 671] width 359 height 41
